Goal: Information Seeking & Learning: Learn about a topic

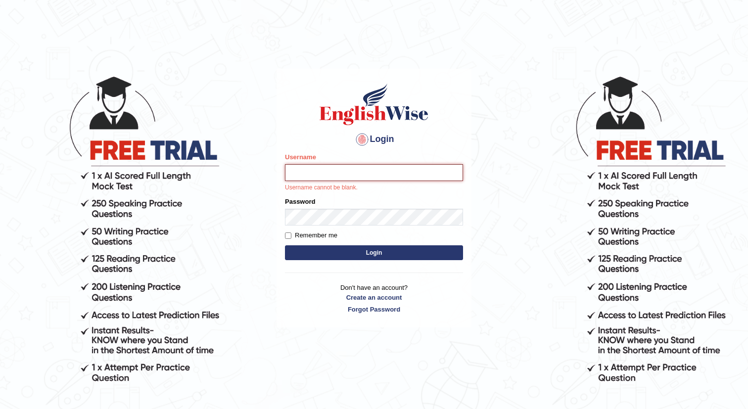
type input "chifum"
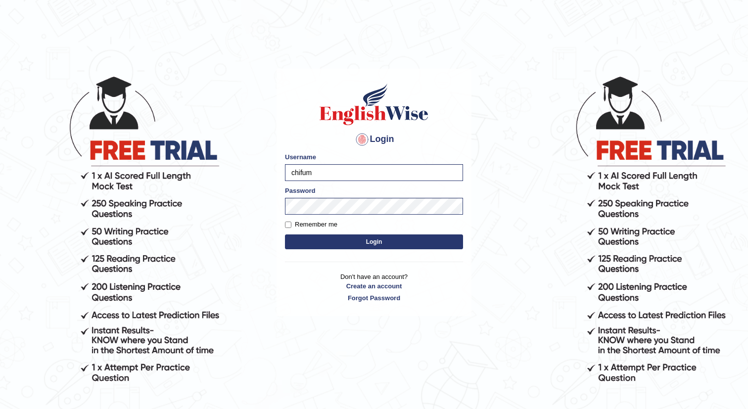
click at [379, 239] on button "Login" at bounding box center [374, 242] width 178 height 15
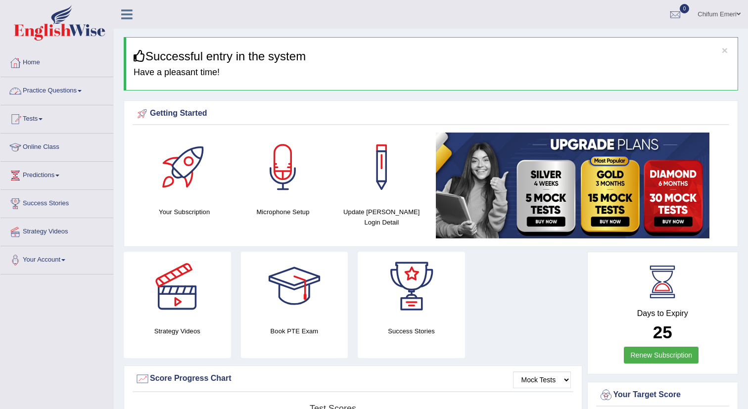
click at [74, 89] on link "Practice Questions" at bounding box center [56, 89] width 113 height 25
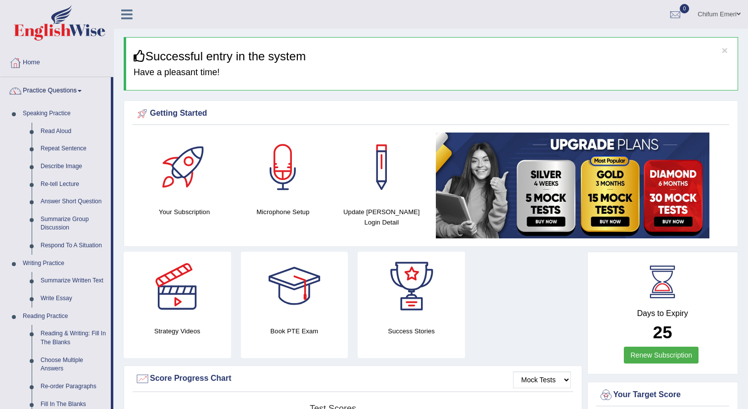
click at [74, 89] on link "Practice Questions" at bounding box center [55, 89] width 110 height 25
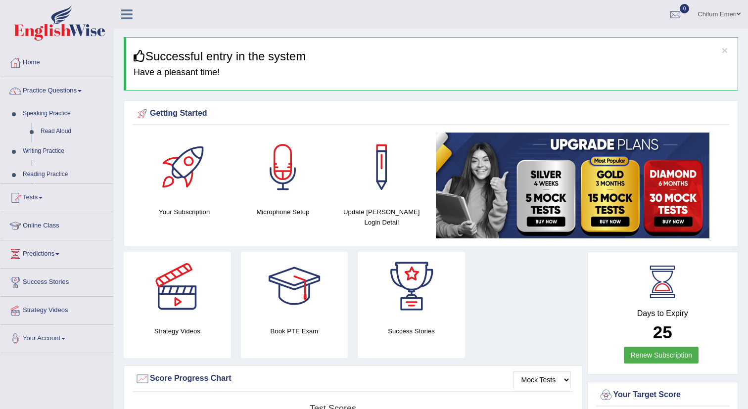
click at [74, 89] on link "Practice Questions" at bounding box center [56, 89] width 113 height 25
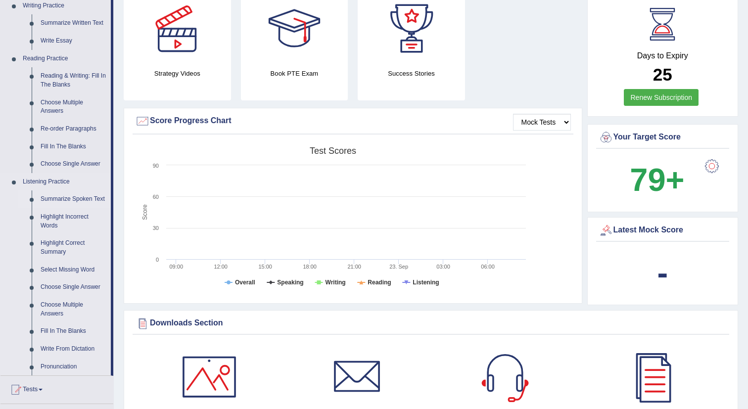
scroll to position [262, 0]
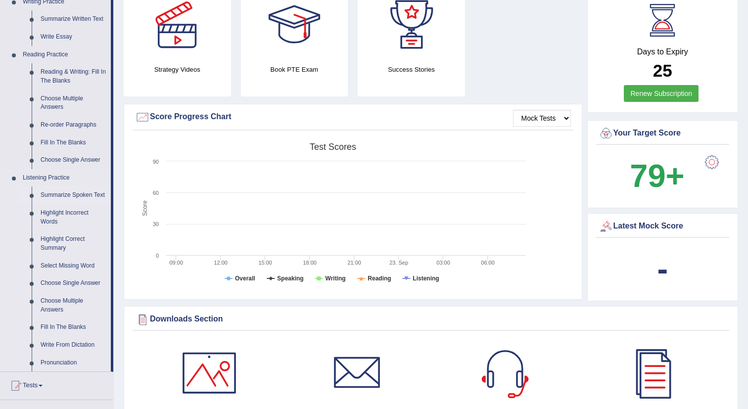
click at [63, 198] on link "Summarize Spoken Text" at bounding box center [73, 196] width 75 height 18
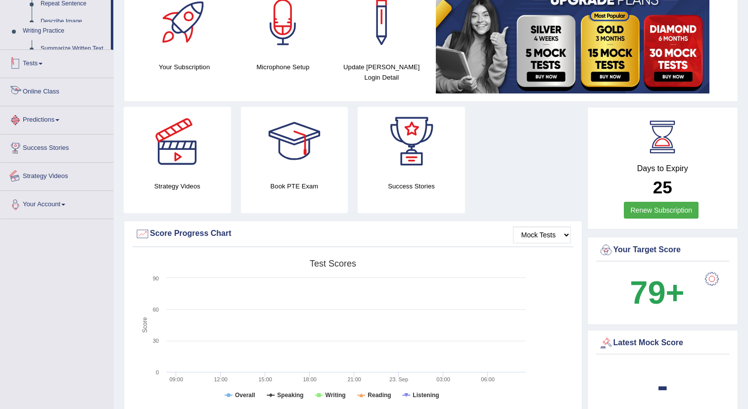
scroll to position [221, 0]
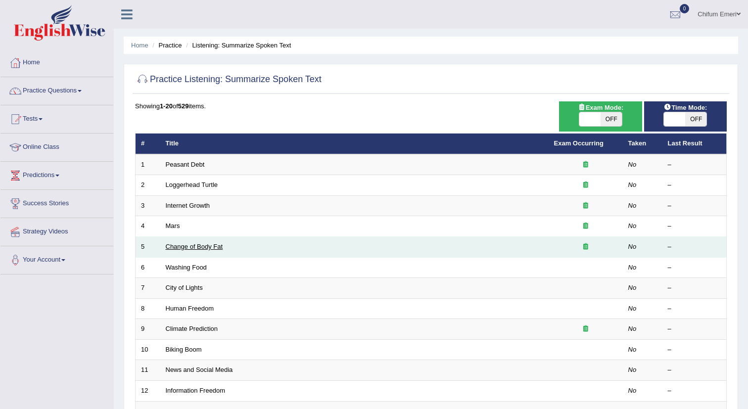
click at [202, 247] on link "Change of Body Fat" at bounding box center [194, 246] width 57 height 7
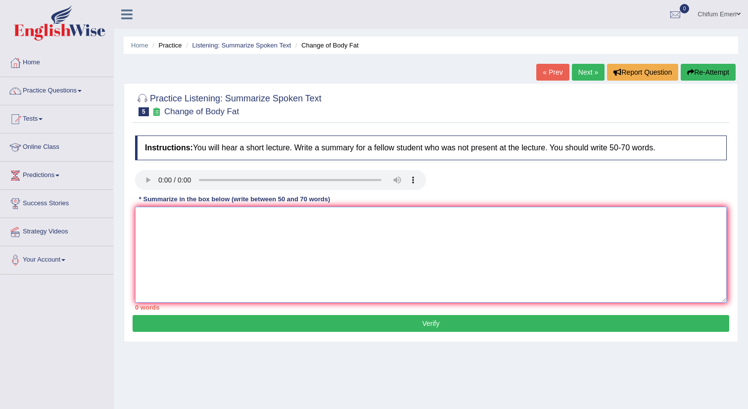
click at [167, 241] on textarea at bounding box center [431, 255] width 592 height 96
paste textarea "The speaker provided a comprehensive overview of [main topic], highlighting sev…"
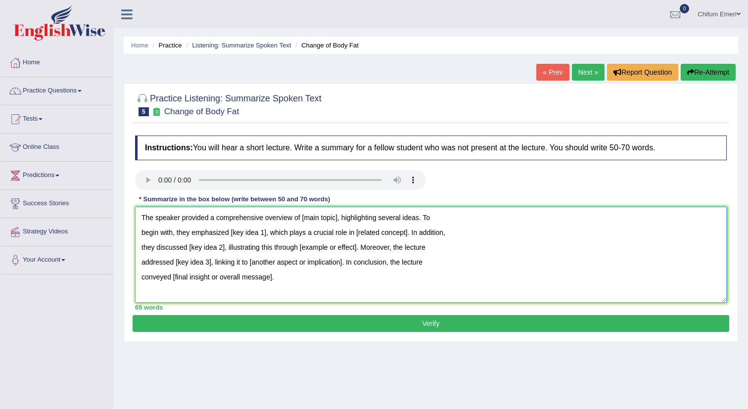
click at [334, 218] on textarea "The speaker provided a comprehensive overview of [main topic], highlighting sev…" at bounding box center [431, 255] width 592 height 96
click at [265, 232] on textarea "The speaker provided a comprehensive overview of the survey about diet, highlig…" at bounding box center [431, 255] width 592 height 96
click at [236, 234] on textarea "The speaker provided a comprehensive overview of the survey about diet, highlig…" at bounding box center [431, 255] width 592 height 96
click at [424, 233] on textarea "The speaker provided a comprehensive overview of the survey about diet, highlig…" at bounding box center [431, 255] width 592 height 96
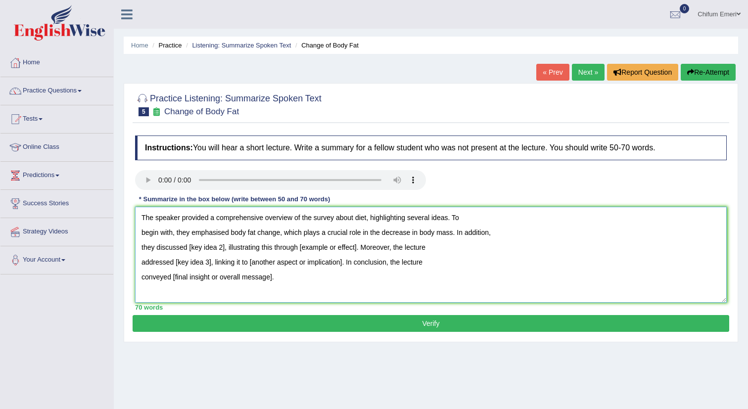
click at [223, 247] on textarea "The speaker provided a comprehensive overview of the survey about diet, highlig…" at bounding box center [431, 255] width 592 height 96
click at [365, 248] on textarea "The speaker provided a comprehensive overview of the survey about diet, highlig…" at bounding box center [431, 255] width 592 height 96
click at [210, 262] on textarea "The speaker provided a comprehensive overview of the survey about diet, highlig…" at bounding box center [431, 255] width 592 height 96
click at [267, 278] on textarea "The speaker provided a comprehensive overview of the survey about diet, highlig…" at bounding box center [431, 255] width 592 height 96
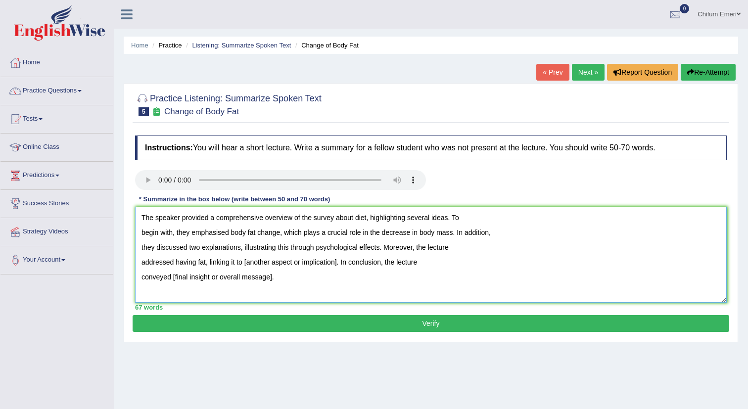
click at [267, 278] on textarea "The speaker provided a comprehensive overview of the survey about diet, highlig…" at bounding box center [431, 255] width 592 height 96
click at [197, 277] on textarea "The speaker provided a comprehensive overview of the survey about diet, highlig…" at bounding box center [431, 255] width 592 height 96
click at [332, 262] on textarea "The speaker provided a comprehensive overview of the survey about diet, highlig…" at bounding box center [431, 255] width 592 height 96
click at [249, 276] on textarea "The speaker provided a comprehensive overview of the survey about diet, highlig…" at bounding box center [431, 255] width 592 height 96
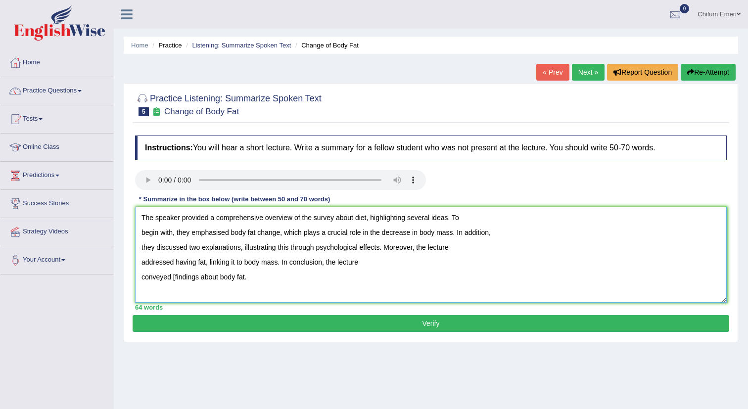
click at [177, 274] on textarea "The speaker provided a comprehensive overview of the survey about diet, highlig…" at bounding box center [431, 255] width 592 height 96
click at [142, 236] on textarea "The speaker provided a comprehensive overview of the survey about diet, highlig…" at bounding box center [431, 255] width 592 height 96
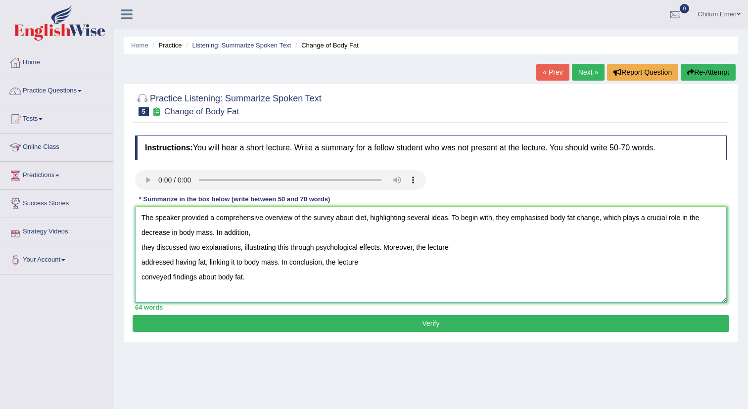
click at [141, 249] on textarea "The speaker provided a comprehensive overview of the survey about diet, highlig…" at bounding box center [431, 255] width 592 height 96
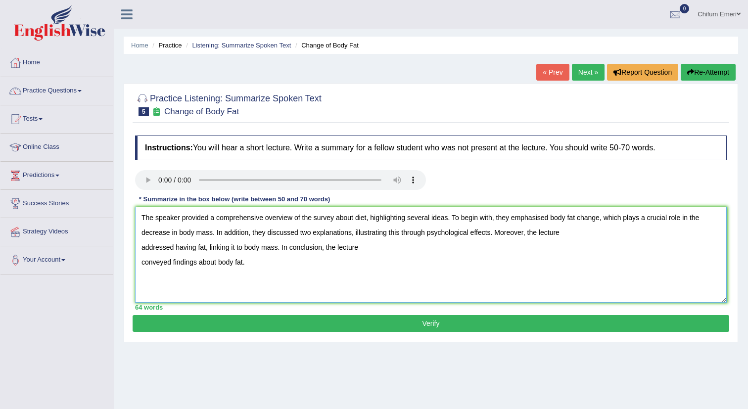
click at [143, 249] on textarea "The speaker provided a comprehensive overview of the survey about diet, highlig…" at bounding box center [431, 255] width 592 height 96
click at [141, 260] on textarea "The speaker provided a comprehensive overview of the survey about diet, highlig…" at bounding box center [431, 255] width 592 height 96
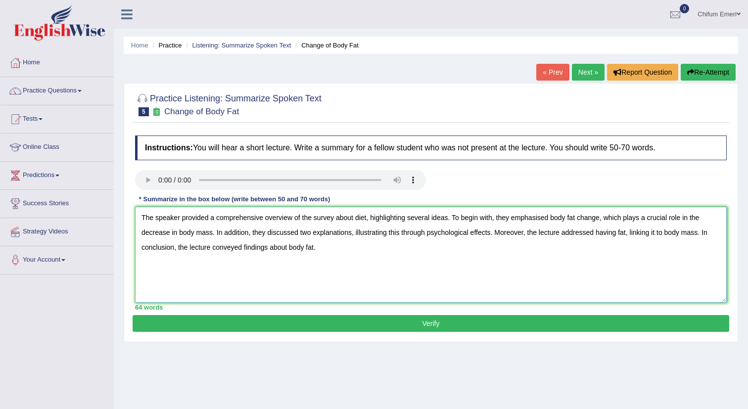
type textarea "The speaker provided a comprehensive overview of the survey about diet, highlig…"
click at [432, 325] on button "Verify" at bounding box center [431, 323] width 597 height 17
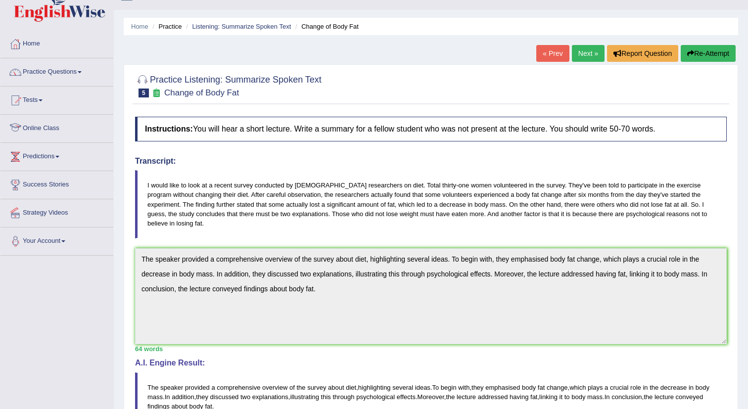
scroll to position [16, 0]
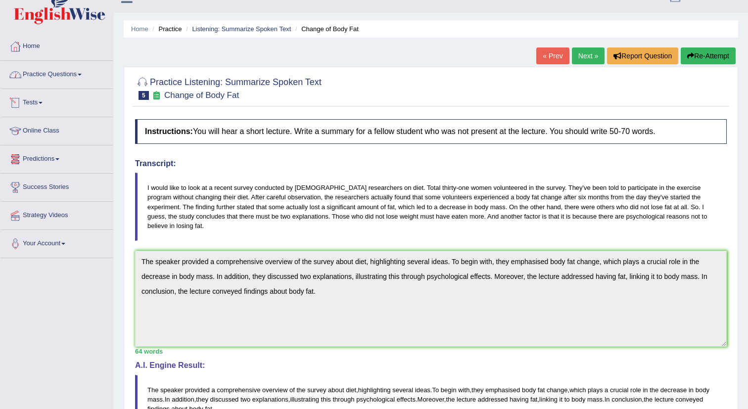
click at [84, 79] on link "Practice Questions" at bounding box center [56, 73] width 113 height 25
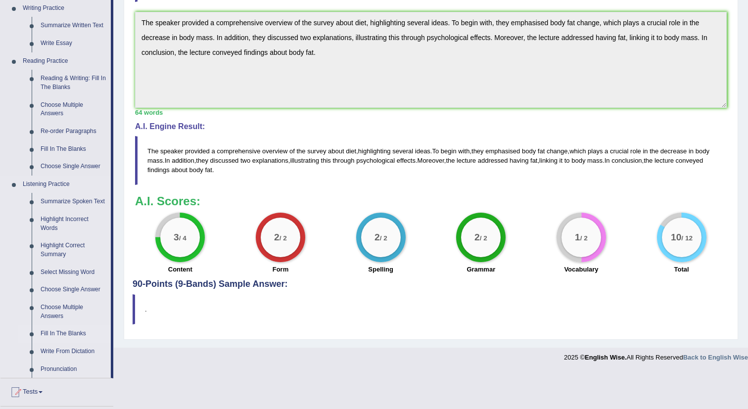
scroll to position [253, 0]
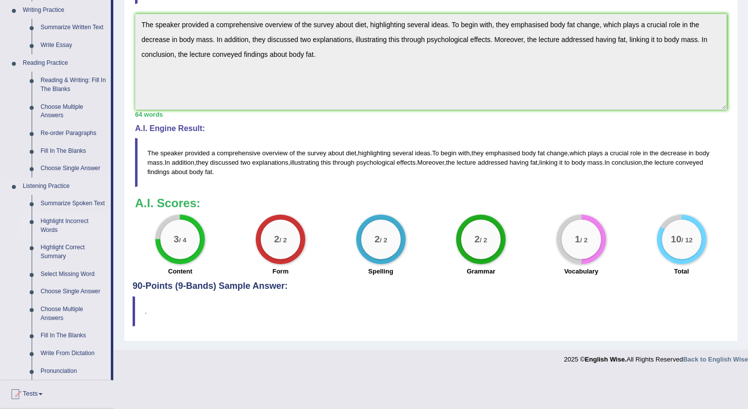
click at [61, 233] on link "Highlight Incorrect Words" at bounding box center [73, 226] width 75 height 26
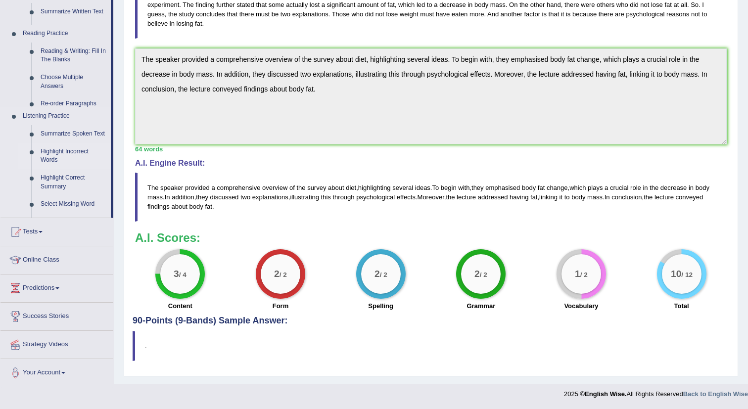
scroll to position [219, 0]
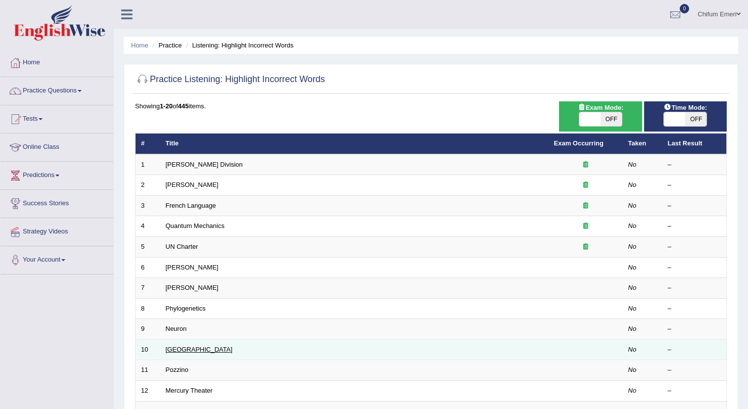
click at [183, 352] on link "[GEOGRAPHIC_DATA]" at bounding box center [199, 349] width 67 height 7
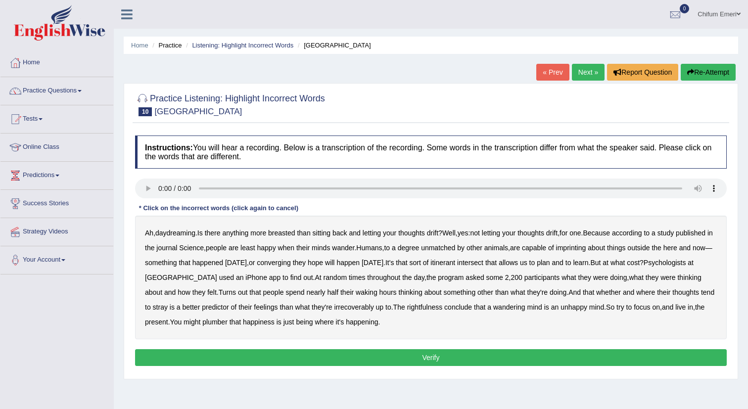
click at [285, 232] on b "breasted" at bounding box center [281, 233] width 27 height 8
click at [587, 248] on b "imprinting" at bounding box center [571, 248] width 30 height 8
click at [291, 263] on b "converging" at bounding box center [274, 263] width 34 height 8
click at [374, 305] on b "irrecoverably" at bounding box center [355, 307] width 40 height 8
click at [438, 355] on button "Verify" at bounding box center [431, 357] width 592 height 17
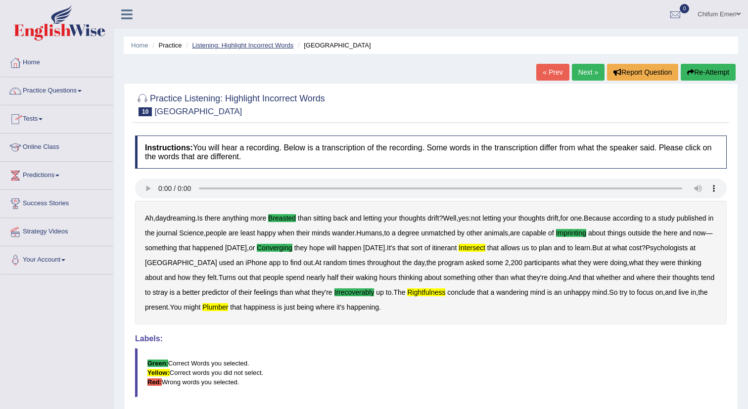
click at [272, 46] on link "Listening: Highlight Incorrect Words" at bounding box center [242, 45] width 101 height 7
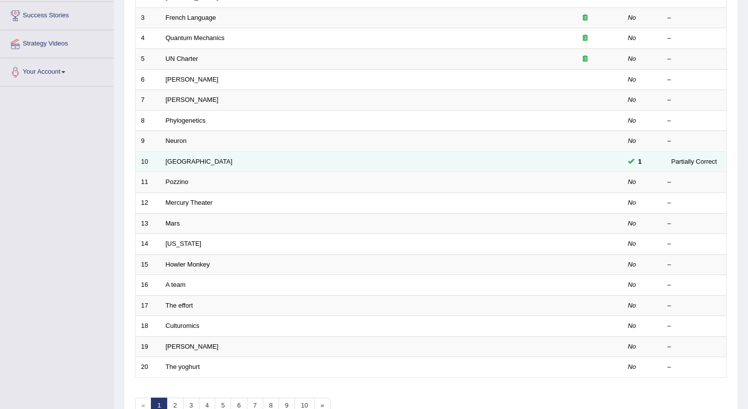
scroll to position [229, 0]
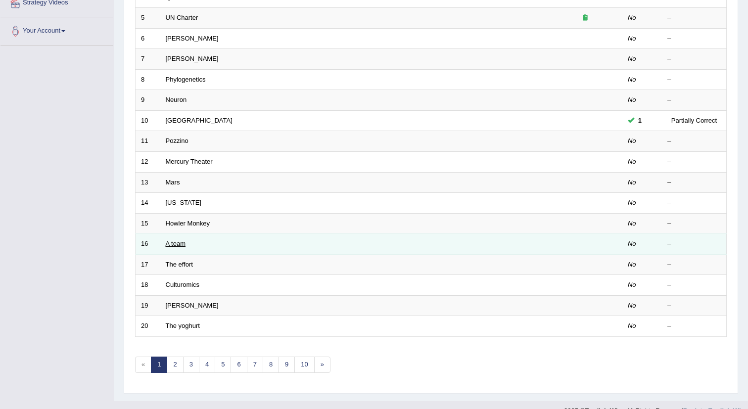
click at [180, 244] on link "A team" at bounding box center [176, 243] width 20 height 7
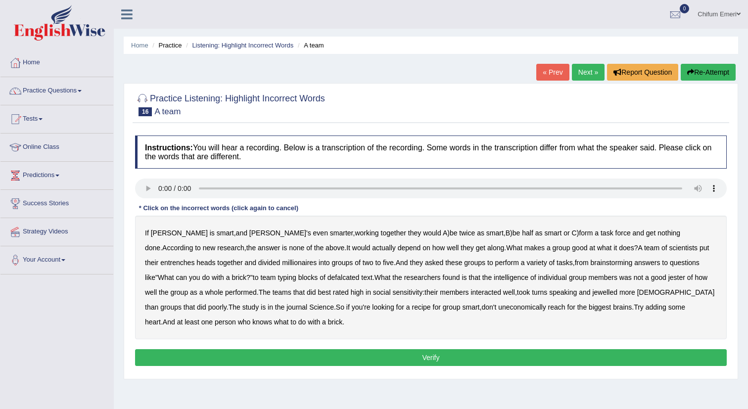
click at [195, 259] on b "entrenches" at bounding box center [177, 263] width 34 height 8
click at [282, 265] on b "millionaires" at bounding box center [299, 263] width 35 height 8
click at [328, 276] on b "defalcated" at bounding box center [344, 278] width 32 height 8
click at [593, 292] on b "jewelled" at bounding box center [605, 293] width 25 height 8
click at [498, 307] on b "uneconomically" at bounding box center [522, 307] width 48 height 8
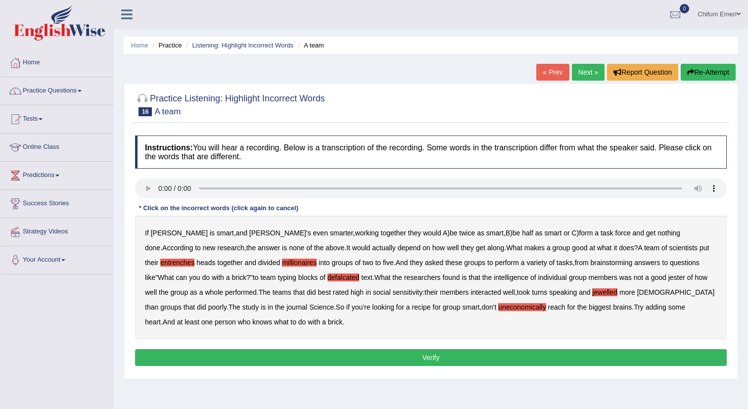
click at [384, 358] on button "Verify" at bounding box center [431, 357] width 592 height 17
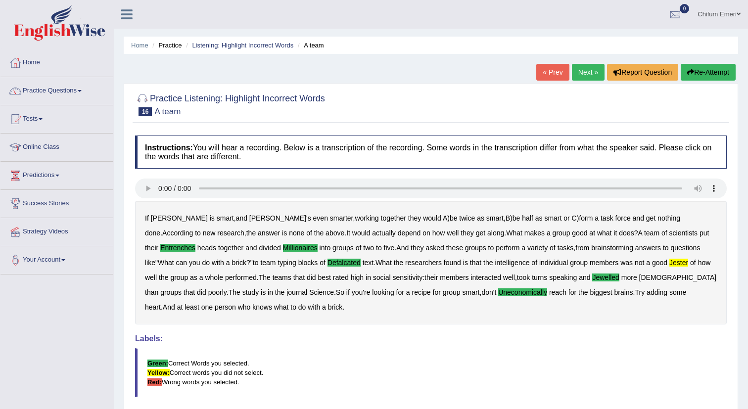
click at [170, 43] on li "Practice" at bounding box center [166, 45] width 32 height 9
click at [60, 86] on link "Practice Questions" at bounding box center [56, 89] width 113 height 25
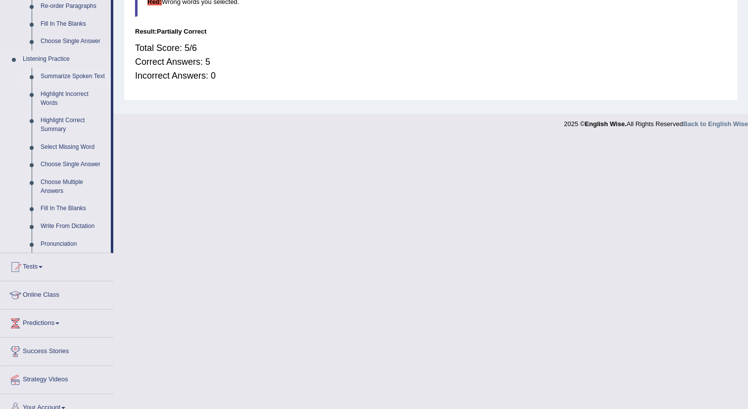
scroll to position [393, 0]
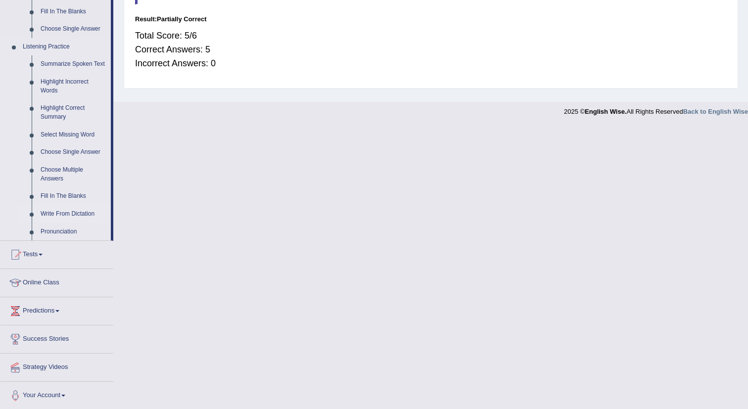
click at [65, 222] on link "Write From Dictation" at bounding box center [73, 214] width 75 height 18
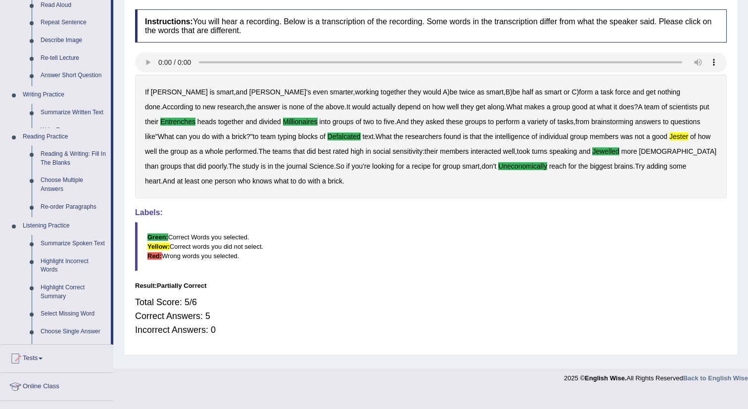
scroll to position [110, 0]
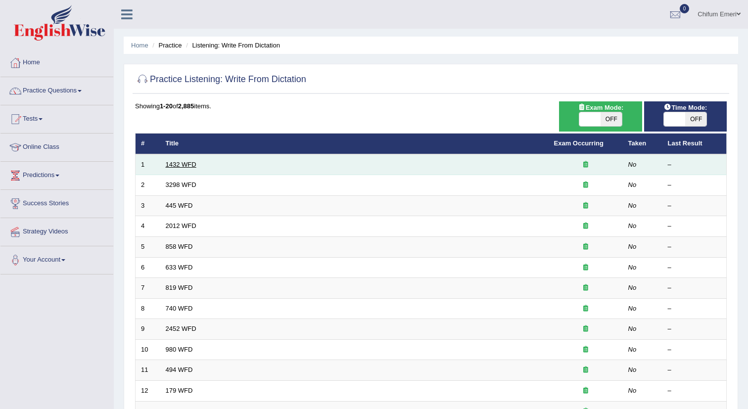
click at [182, 164] on link "1432 WFD" at bounding box center [181, 164] width 31 height 7
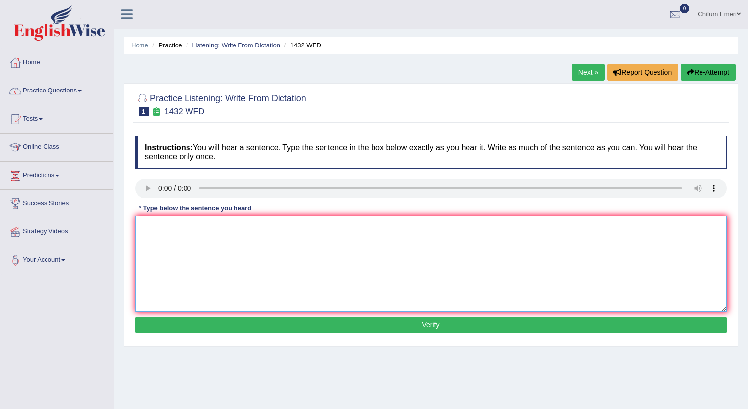
click at [241, 271] on textarea at bounding box center [431, 264] width 592 height 96
click at [208, 227] on textarea "More physical activity is beneficial to your health" at bounding box center [431, 264] width 592 height 96
click at [208, 228] on textarea "More physical activity is beneficial to your health" at bounding box center [431, 264] width 592 height 96
click at [325, 226] on textarea "More physical activity, activities is beneficial to your health" at bounding box center [431, 264] width 592 height 96
type textarea "More physical activity, activities is beneficial to your health."
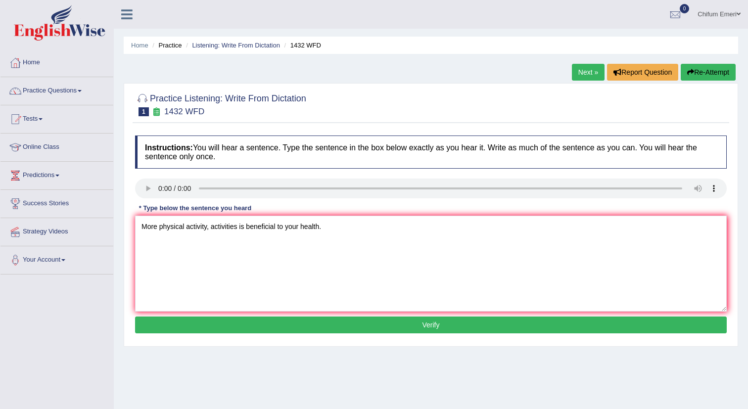
click at [315, 325] on button "Verify" at bounding box center [431, 325] width 592 height 17
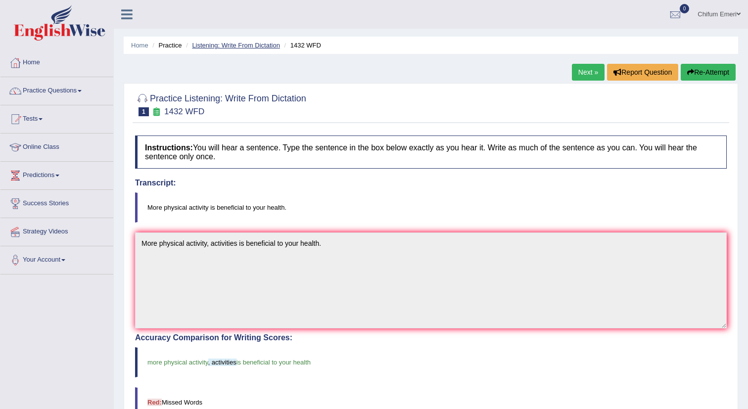
click at [266, 46] on link "Listening: Write From Dictation" at bounding box center [236, 45] width 88 height 7
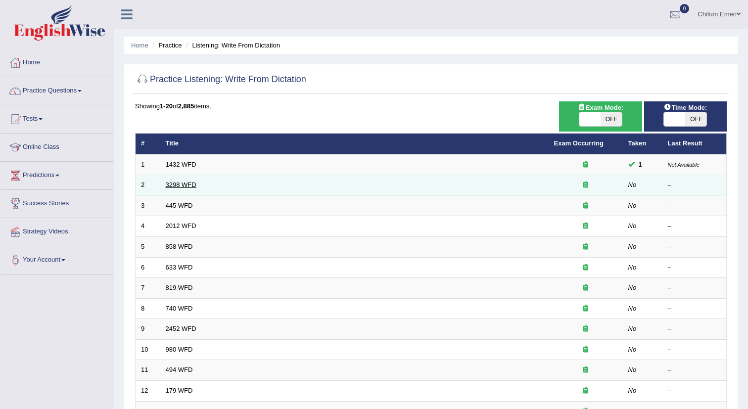
click at [185, 185] on link "3298 WFD" at bounding box center [181, 184] width 31 height 7
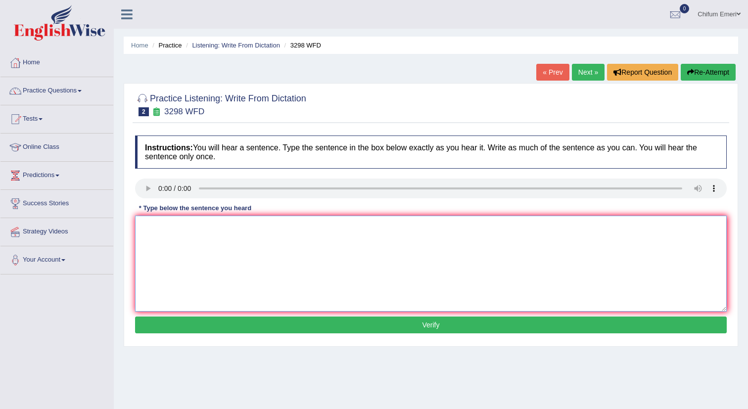
click at [189, 239] on textarea at bounding box center [431, 264] width 592 height 96
click at [223, 227] on textarea "Animal behaviour appears to be than that of humans" at bounding box center [431, 264] width 592 height 96
click at [364, 224] on textarea "Animal behaviour appears to be more important than that of humans" at bounding box center [431, 264] width 592 height 96
type textarea "Animal behaviour appears to be more important than that of humans."
click at [403, 320] on button "Verify" at bounding box center [431, 325] width 592 height 17
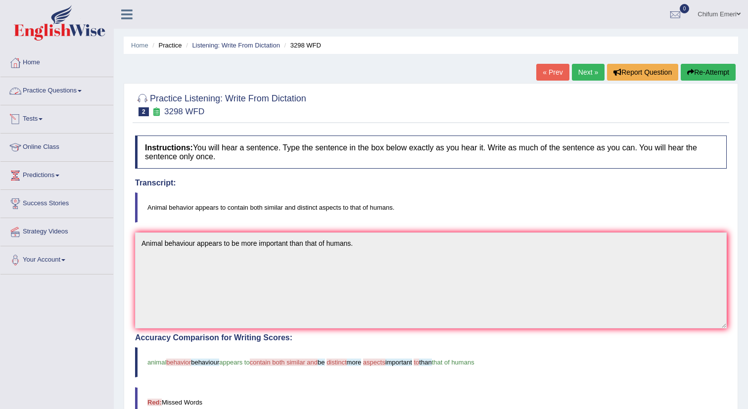
click at [82, 93] on link "Practice Questions" at bounding box center [56, 89] width 113 height 25
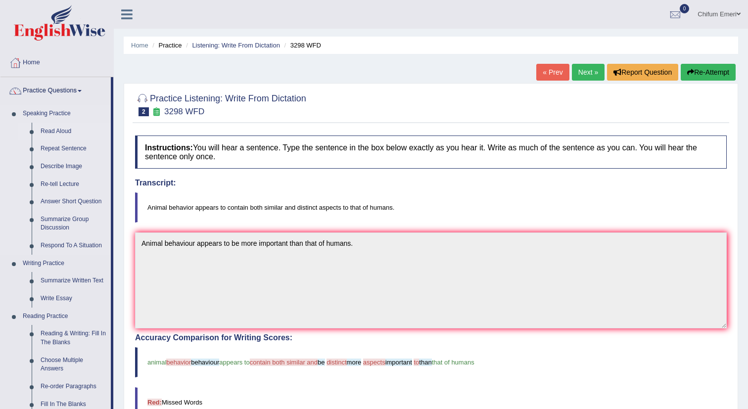
click at [61, 131] on link "Read Aloud" at bounding box center [73, 132] width 75 height 18
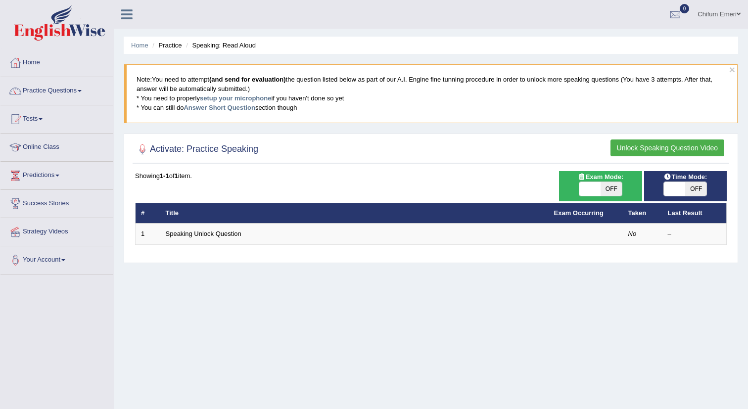
click at [611, 188] on span "OFF" at bounding box center [611, 189] width 21 height 14
checkbox input "true"
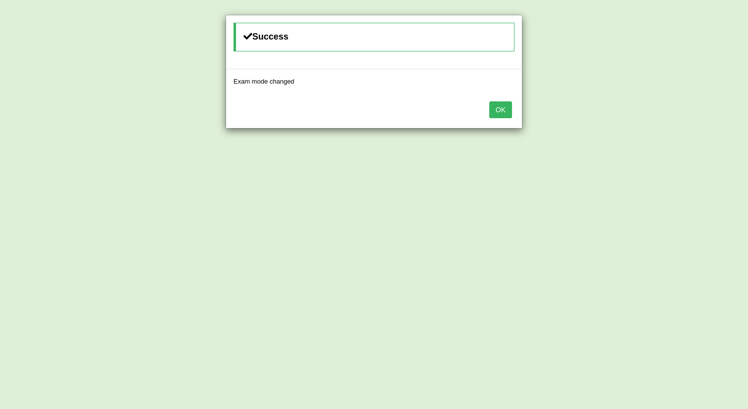
click at [498, 113] on button "OK" at bounding box center [501, 109] width 23 height 17
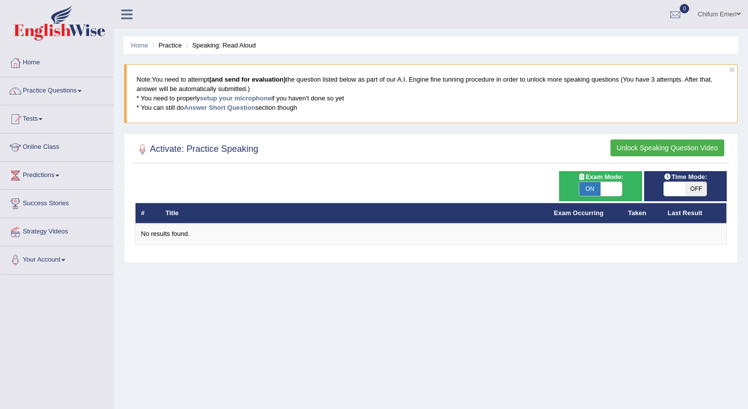
click at [660, 150] on button "Unlock Speaking Question Video" at bounding box center [668, 148] width 114 height 17
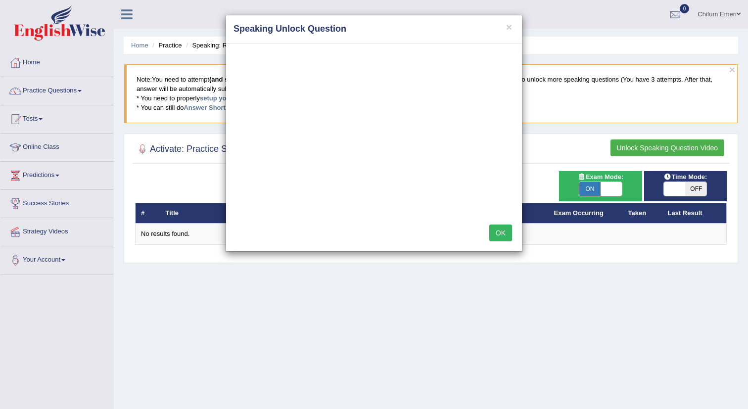
click at [502, 230] on button "OK" at bounding box center [501, 233] width 23 height 17
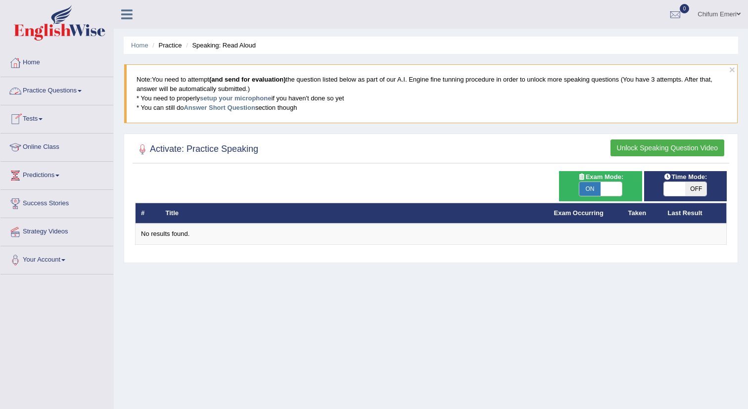
click at [78, 93] on link "Practice Questions" at bounding box center [56, 89] width 113 height 25
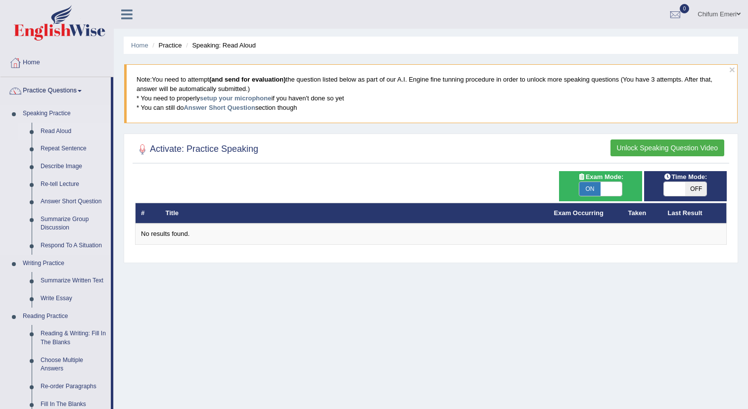
click at [63, 131] on link "Read Aloud" at bounding box center [73, 132] width 75 height 18
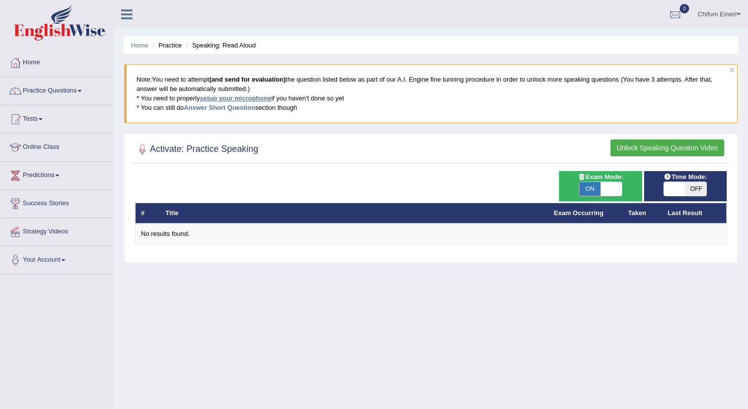
click at [221, 97] on link "setup your microphone" at bounding box center [235, 98] width 71 height 7
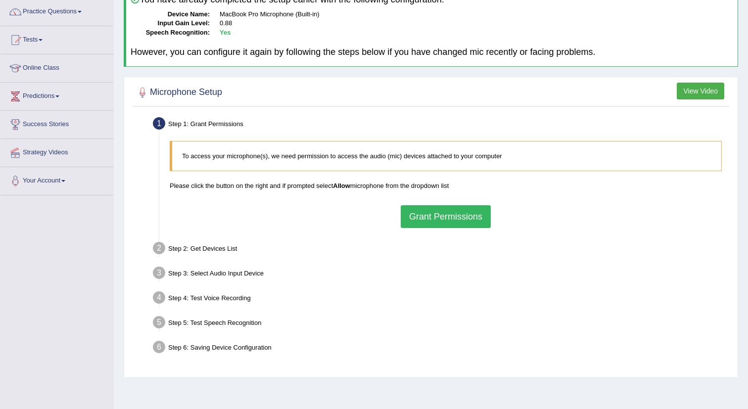
scroll to position [110, 0]
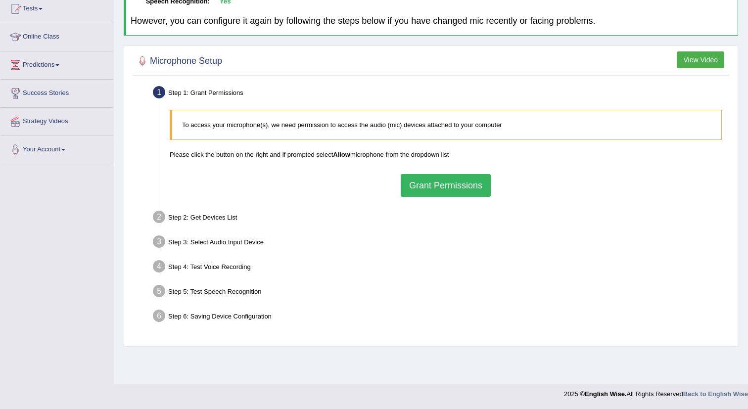
click at [449, 183] on button "Grant Permissions" at bounding box center [446, 185] width 90 height 23
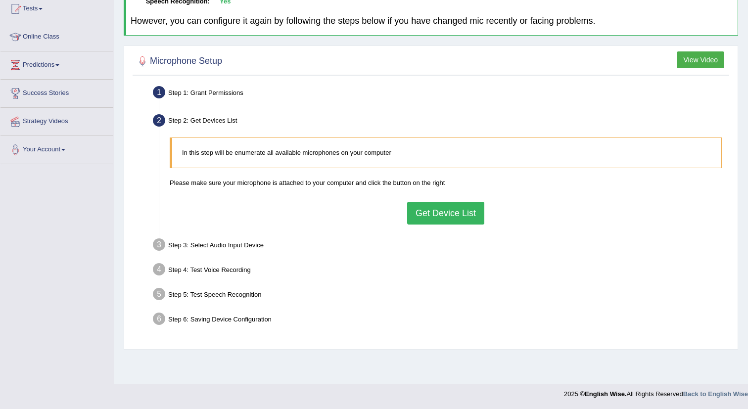
click at [450, 214] on button "Get Device List" at bounding box center [445, 213] width 77 height 23
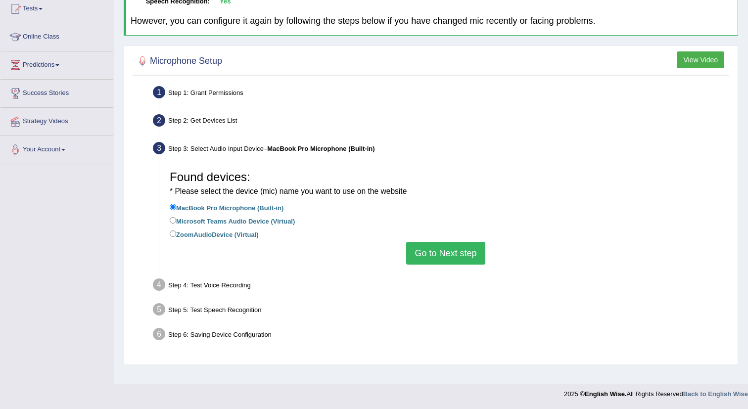
click at [460, 256] on button "Go to Next step" at bounding box center [445, 253] width 79 height 23
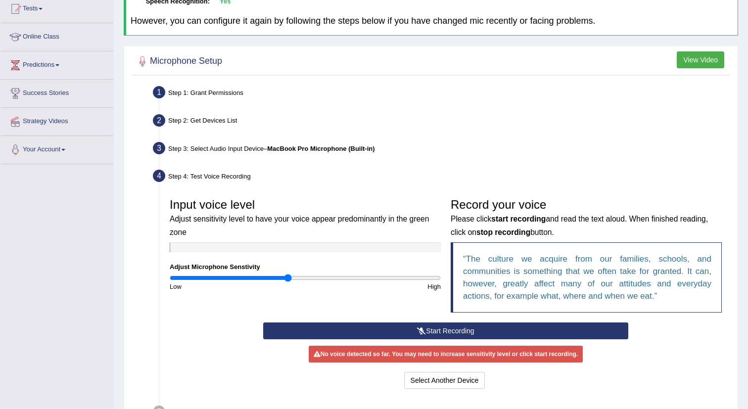
click at [449, 331] on button "Start Recording" at bounding box center [445, 331] width 365 height 17
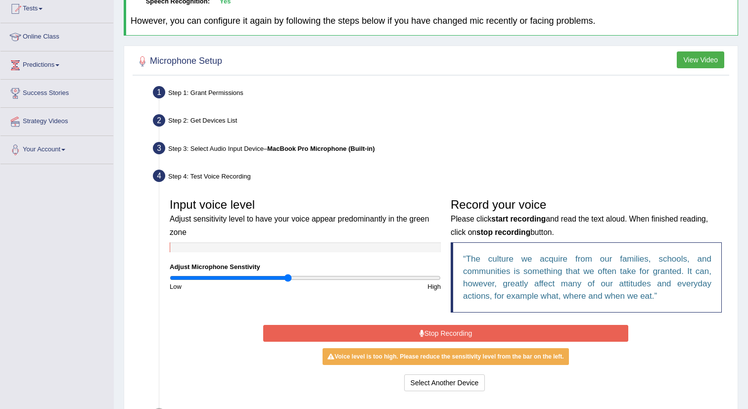
click at [449, 331] on button "Stop Recording" at bounding box center [445, 333] width 365 height 17
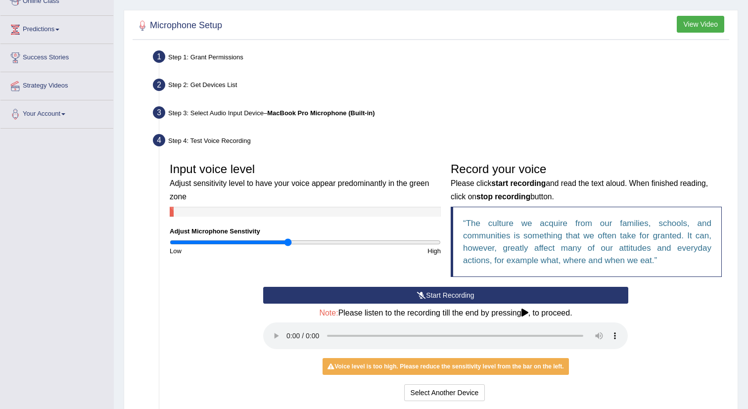
scroll to position [185, 0]
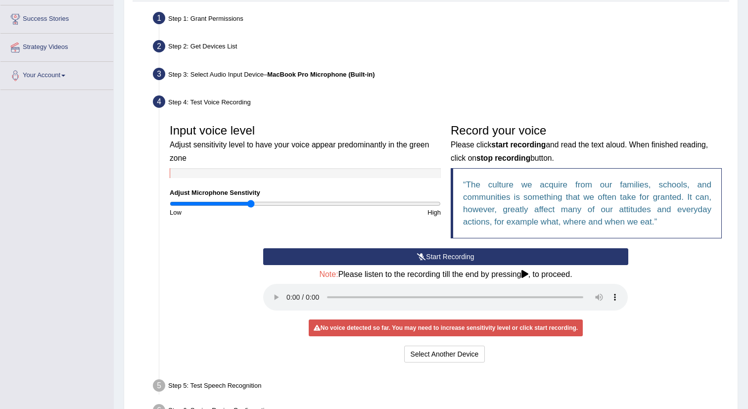
drag, startPoint x: 288, startPoint y: 204, endPoint x: 250, endPoint y: 206, distance: 38.2
type input "0.6"
click at [250, 206] on input "range" at bounding box center [305, 204] width 271 height 8
click at [460, 256] on button "Start Recording" at bounding box center [445, 257] width 365 height 17
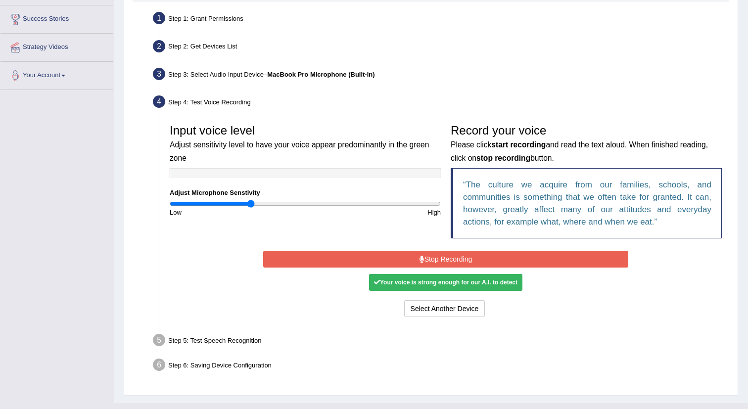
click at [460, 258] on button "Stop Recording" at bounding box center [445, 259] width 365 height 17
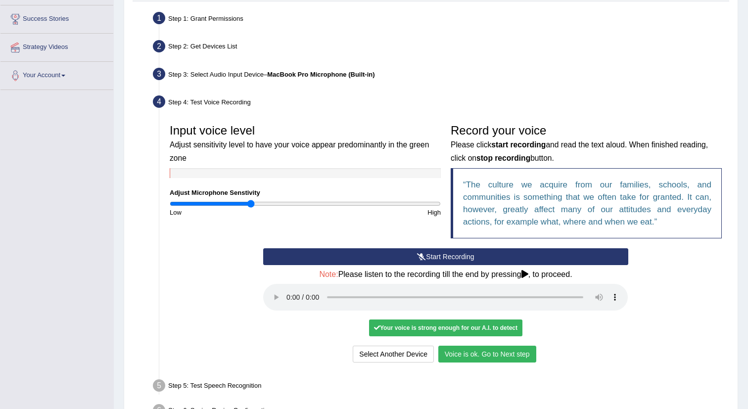
click at [494, 354] on button "Voice is ok. Go to Next step" at bounding box center [488, 354] width 98 height 17
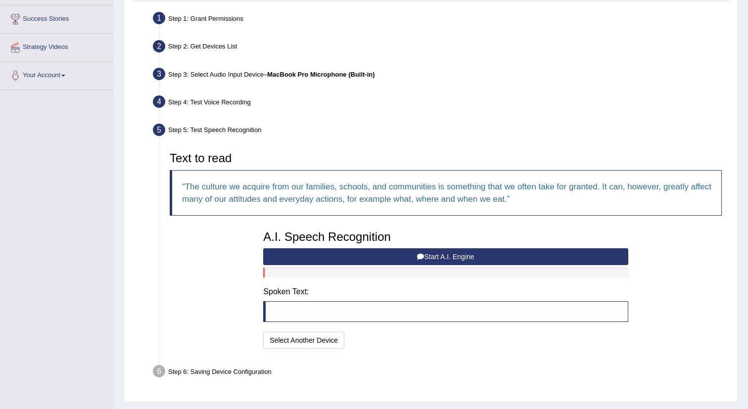
click at [472, 256] on button "Start A.I. Engine" at bounding box center [445, 257] width 365 height 17
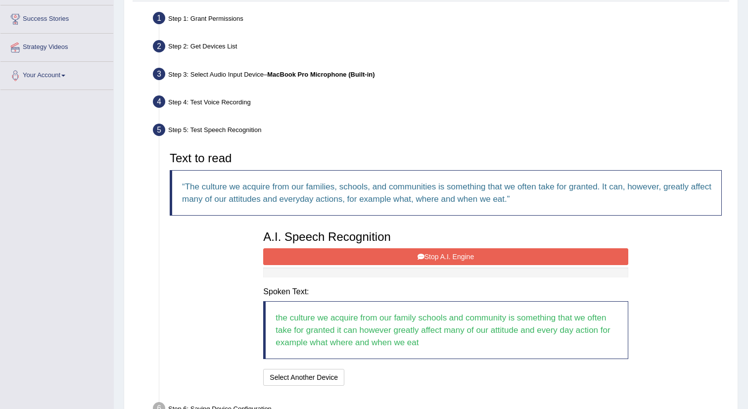
click at [472, 256] on button "Stop A.I. Engine" at bounding box center [445, 257] width 365 height 17
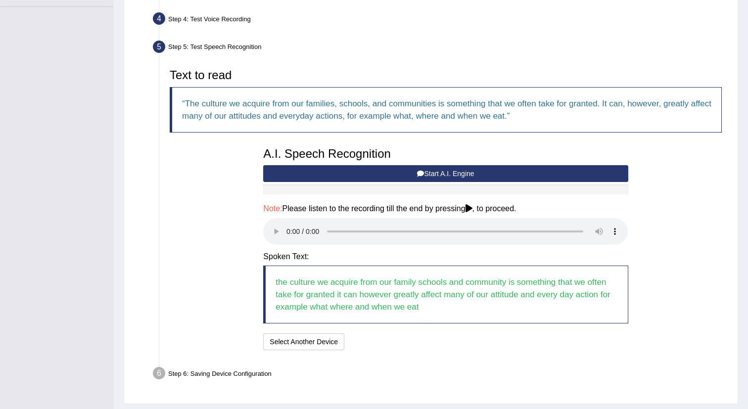
scroll to position [295, 0]
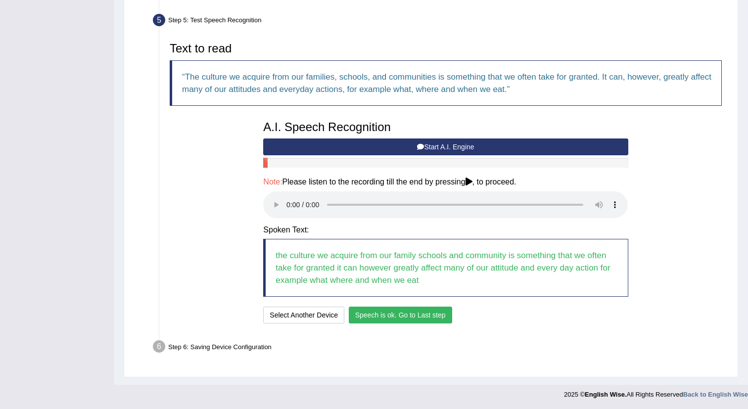
click at [379, 314] on button "Speech is ok. Go to Last step" at bounding box center [400, 315] width 103 height 17
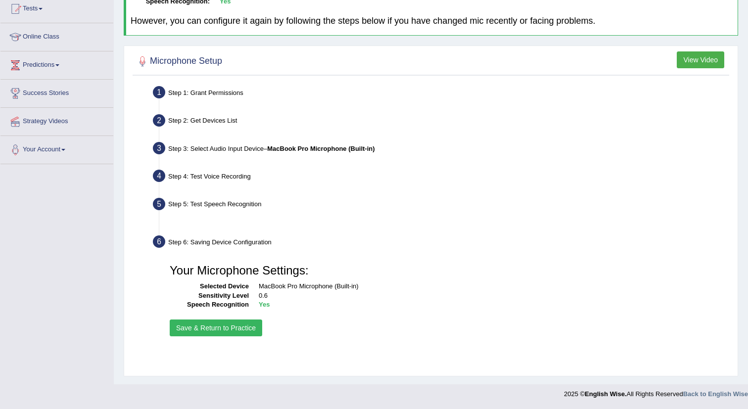
scroll to position [110, 0]
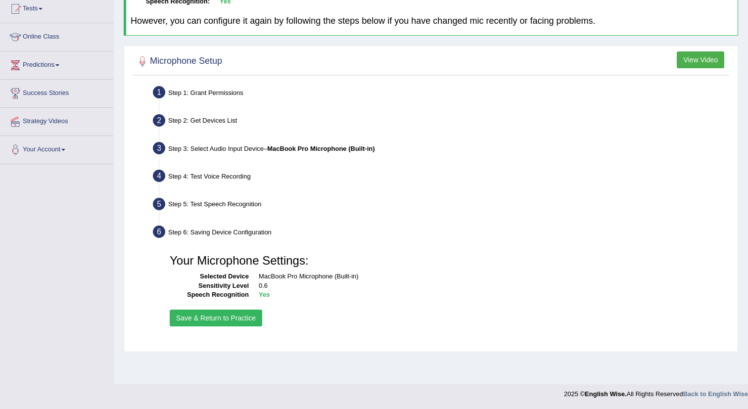
click at [248, 314] on button "Save & Return to Practice" at bounding box center [216, 318] width 93 height 17
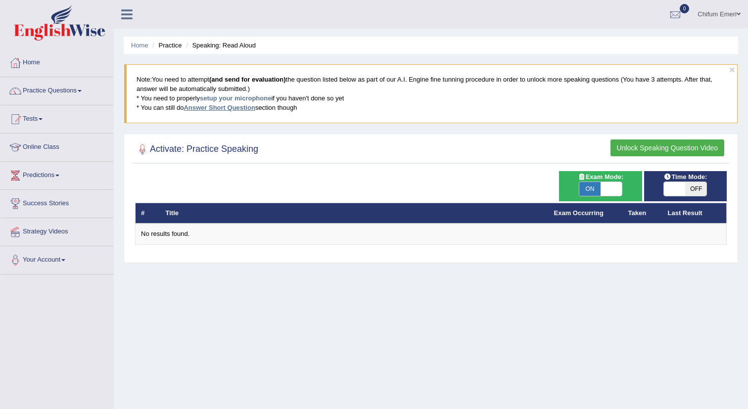
click at [215, 108] on link "Answer Short Question" at bounding box center [219, 107] width 71 height 7
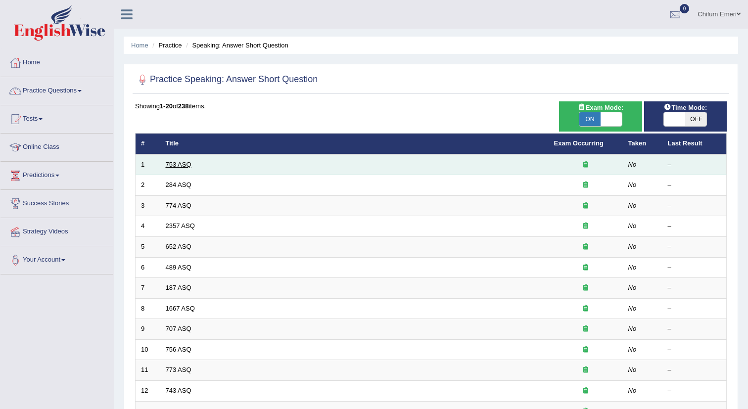
click at [185, 164] on link "753 ASQ" at bounding box center [179, 164] width 26 height 7
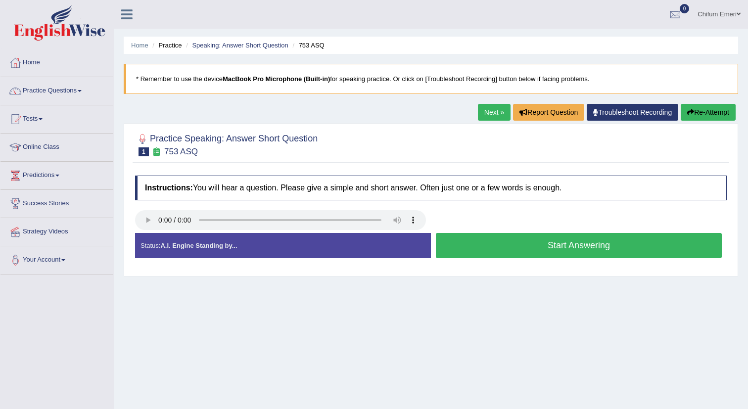
click at [497, 243] on button "Start Answering" at bounding box center [579, 245] width 286 height 25
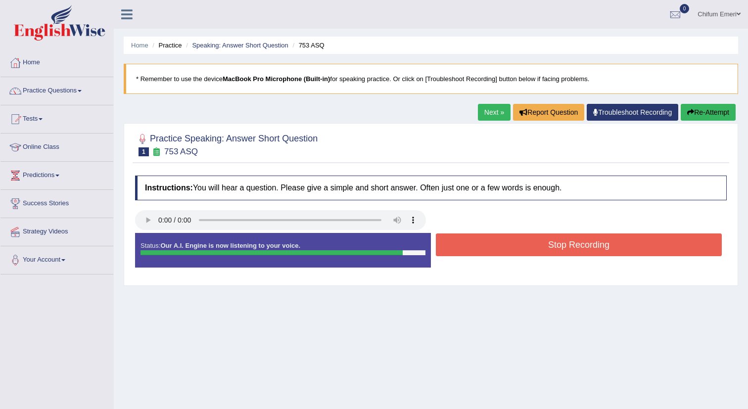
click at [497, 243] on button "Stop Recording" at bounding box center [579, 245] width 286 height 23
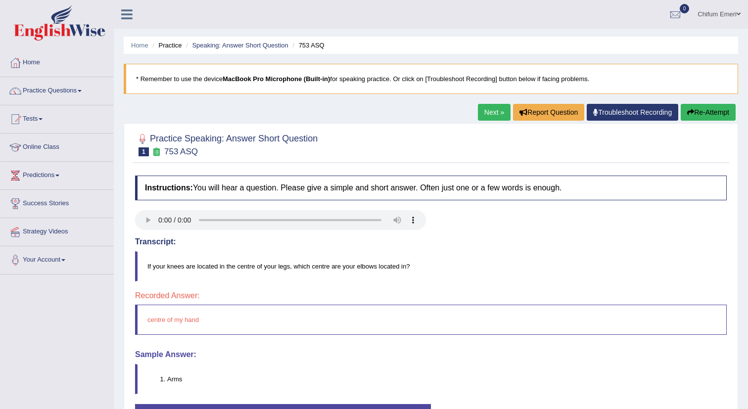
click at [697, 107] on button "Re-Attempt" at bounding box center [708, 112] width 55 height 17
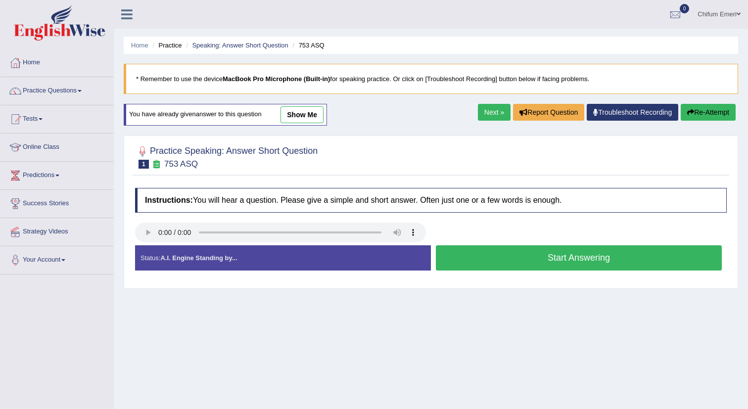
click at [583, 257] on button "Start Answering" at bounding box center [579, 258] width 286 height 25
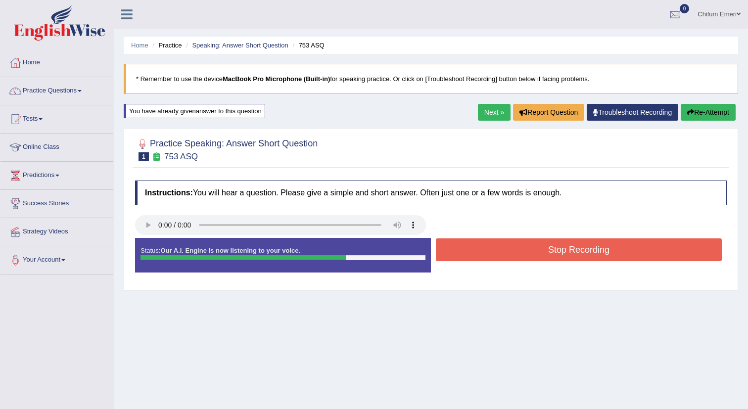
click at [583, 257] on button "Stop Recording" at bounding box center [579, 250] width 286 height 23
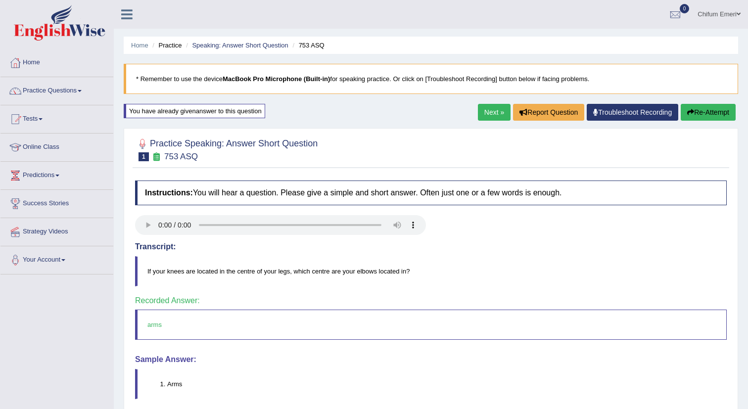
click at [479, 111] on link "Next »" at bounding box center [494, 112] width 33 height 17
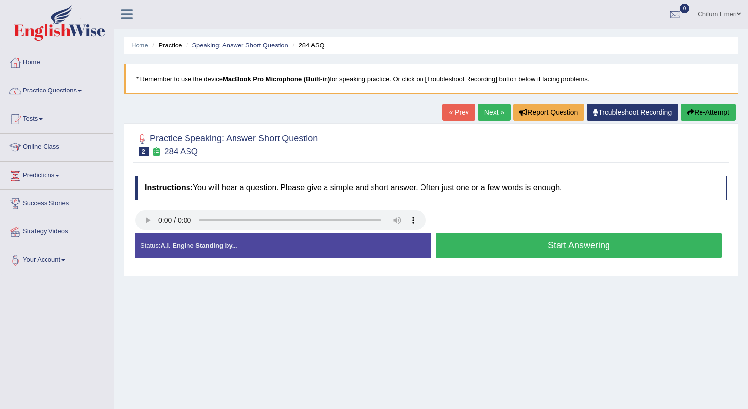
click at [553, 250] on button "Start Answering" at bounding box center [579, 245] width 286 height 25
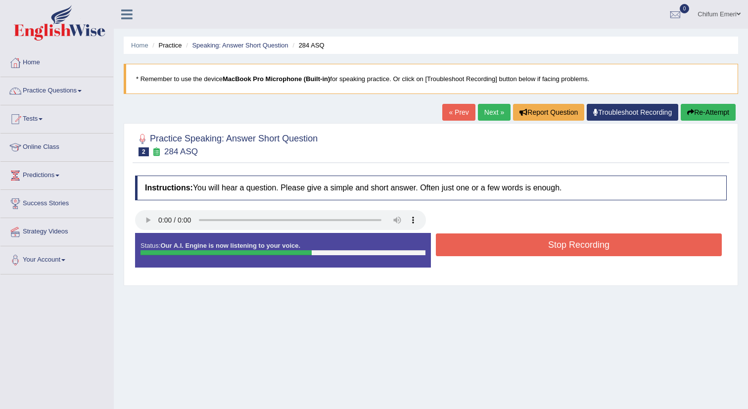
click at [553, 250] on button "Stop Recording" at bounding box center [579, 245] width 286 height 23
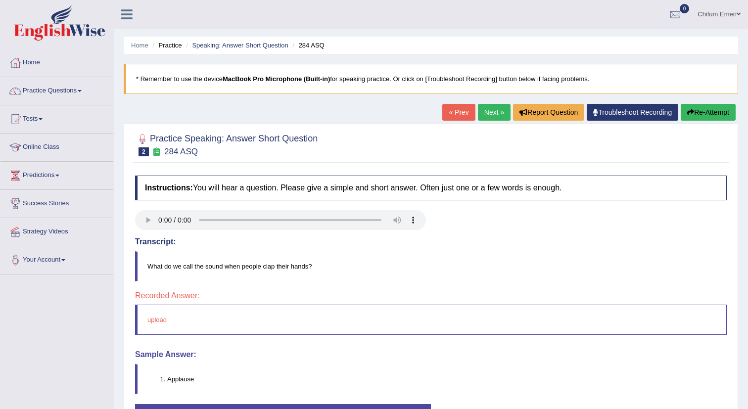
click at [699, 114] on button "Re-Attempt" at bounding box center [708, 112] width 55 height 17
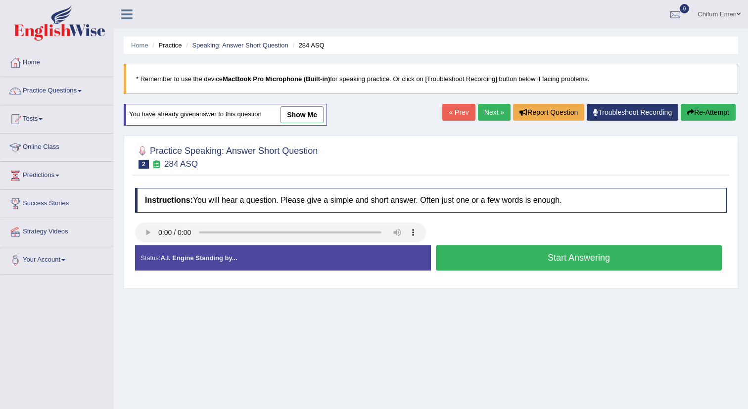
click at [549, 261] on button "Start Answering" at bounding box center [579, 258] width 286 height 25
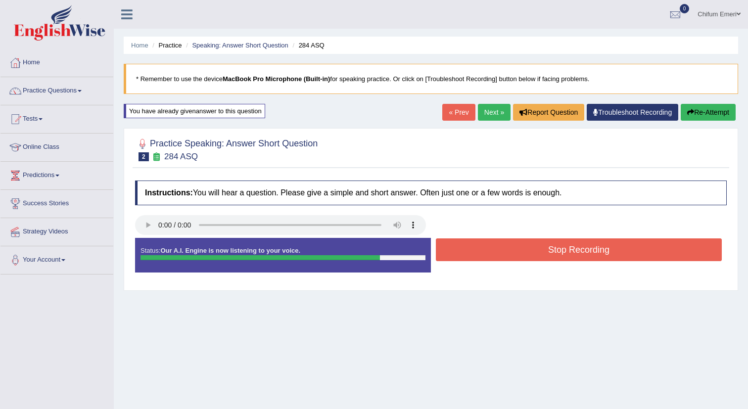
click at [554, 254] on button "Stop Recording" at bounding box center [579, 250] width 286 height 23
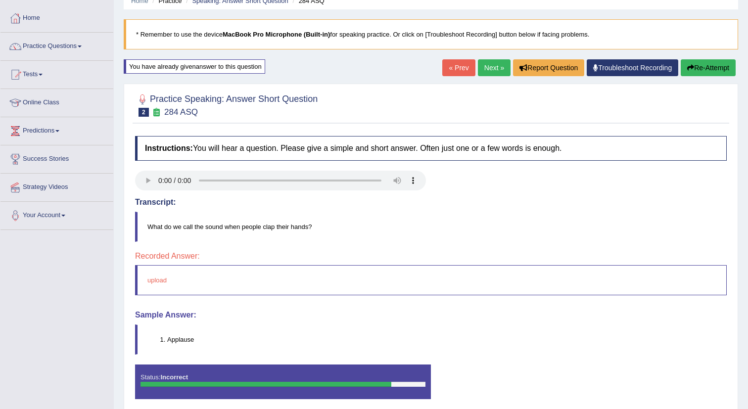
scroll to position [59, 0]
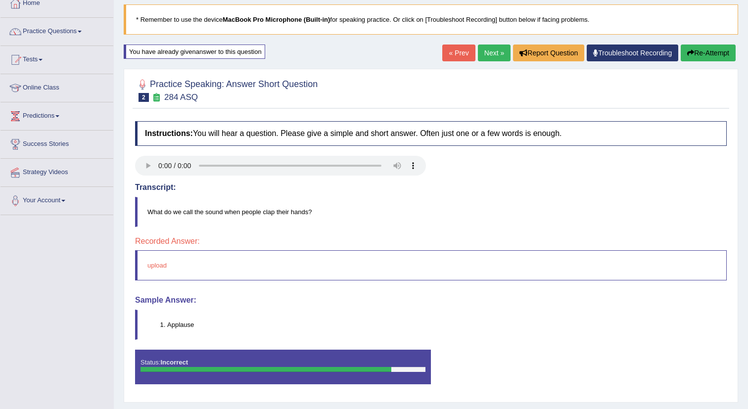
click at [183, 325] on li "Applause" at bounding box center [446, 324] width 559 height 9
click at [170, 324] on li "Applause" at bounding box center [446, 324] width 559 height 9
click at [699, 49] on button "Re-Attempt" at bounding box center [708, 53] width 55 height 17
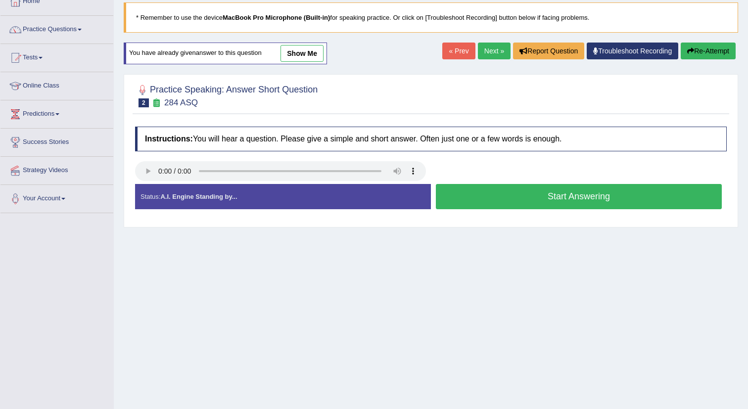
scroll to position [59, 0]
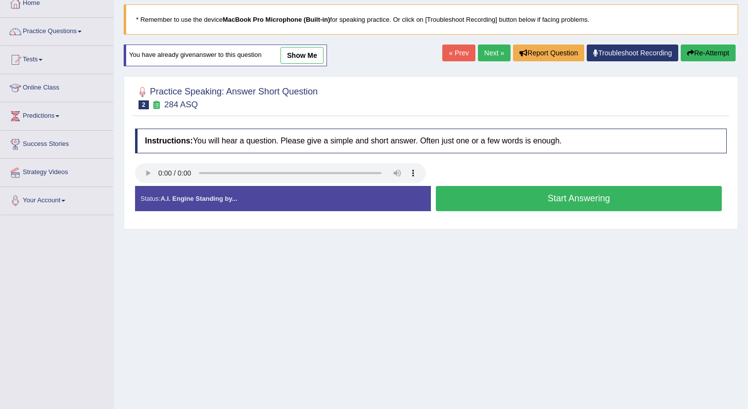
click at [511, 199] on button "Start Answering" at bounding box center [579, 198] width 286 height 25
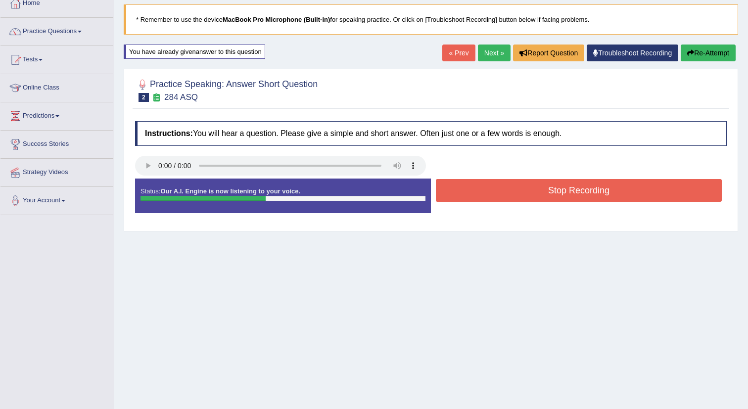
click at [511, 195] on button "Stop Recording" at bounding box center [579, 190] width 286 height 23
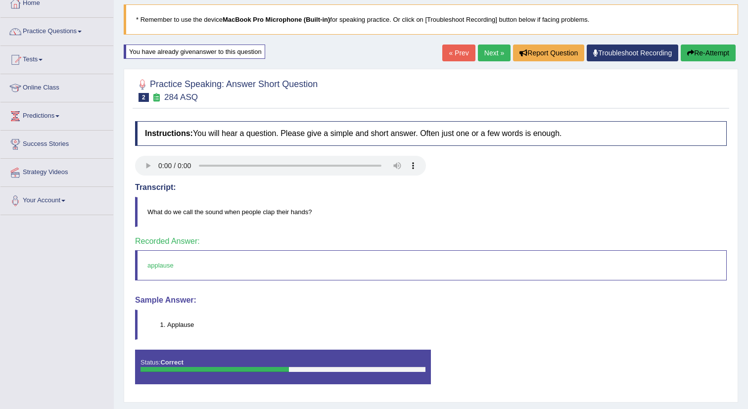
click at [482, 54] on link "Next »" at bounding box center [494, 53] width 33 height 17
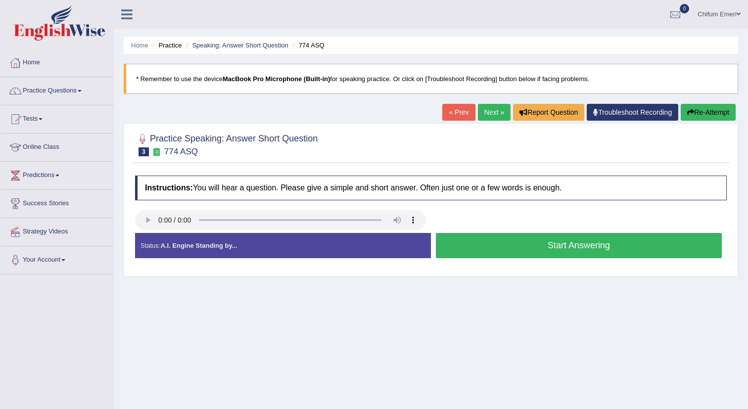
click at [486, 249] on button "Start Answering" at bounding box center [579, 245] width 286 height 25
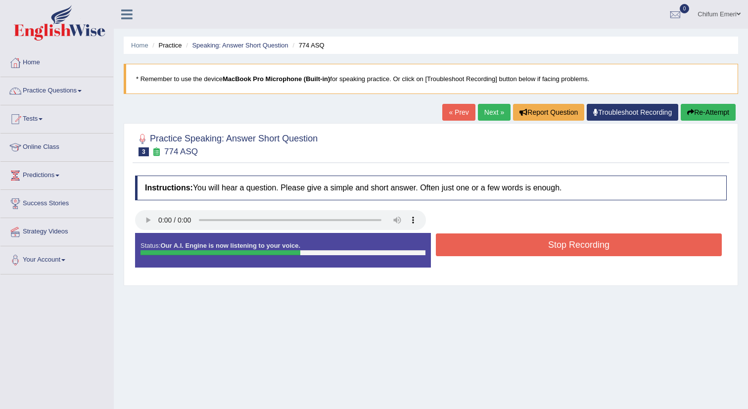
click at [486, 249] on button "Stop Recording" at bounding box center [579, 245] width 286 height 23
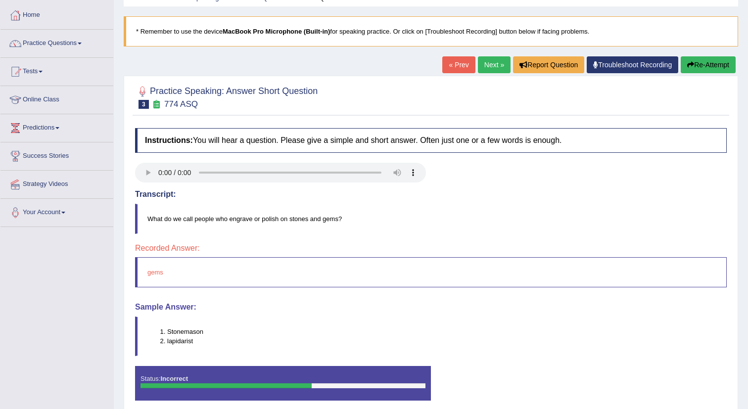
scroll to position [62, 0]
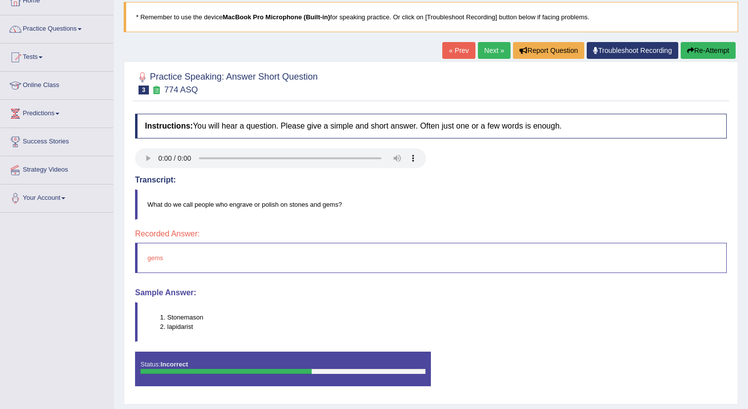
click at [688, 49] on icon "button" at bounding box center [691, 50] width 7 height 7
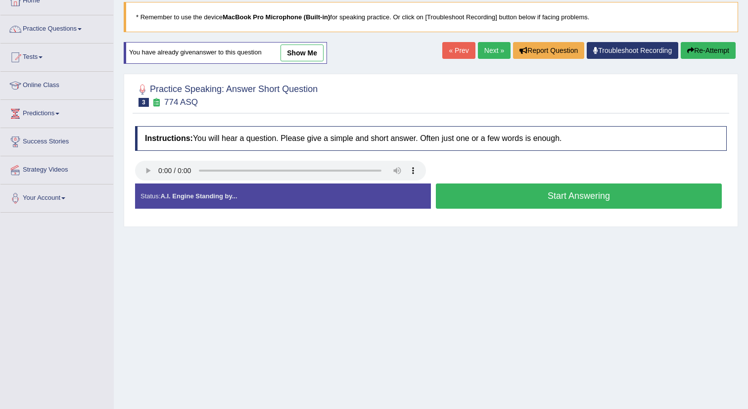
click at [548, 199] on button "Start Answering" at bounding box center [579, 196] width 286 height 25
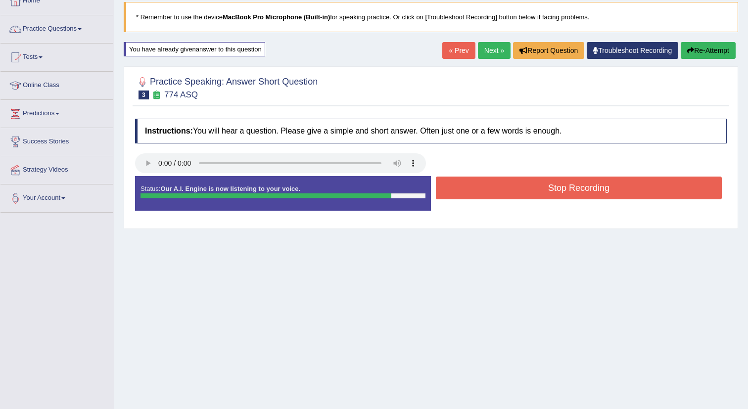
click at [619, 198] on button "Stop Recording" at bounding box center [579, 188] width 286 height 23
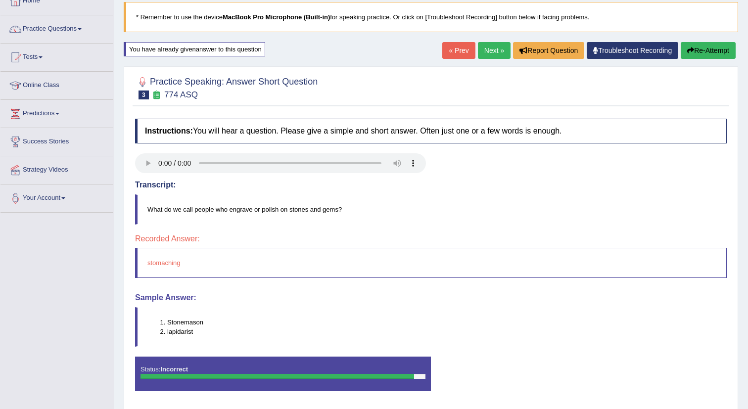
click at [486, 54] on link "Next »" at bounding box center [494, 50] width 33 height 17
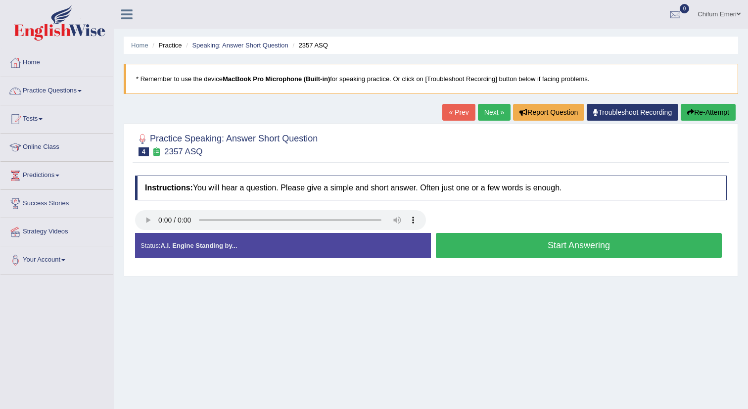
click at [533, 249] on button "Start Answering" at bounding box center [579, 245] width 286 height 25
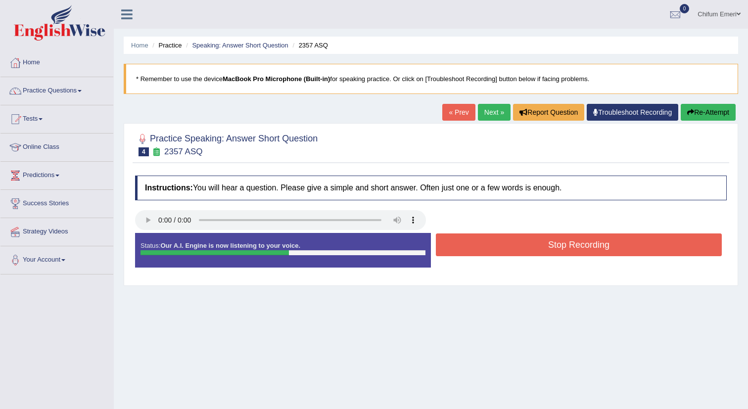
click at [534, 250] on button "Stop Recording" at bounding box center [579, 245] width 286 height 23
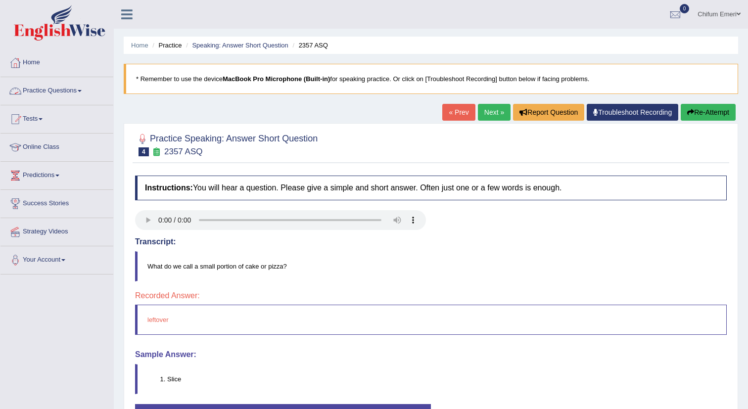
click at [75, 89] on link "Practice Questions" at bounding box center [56, 89] width 113 height 25
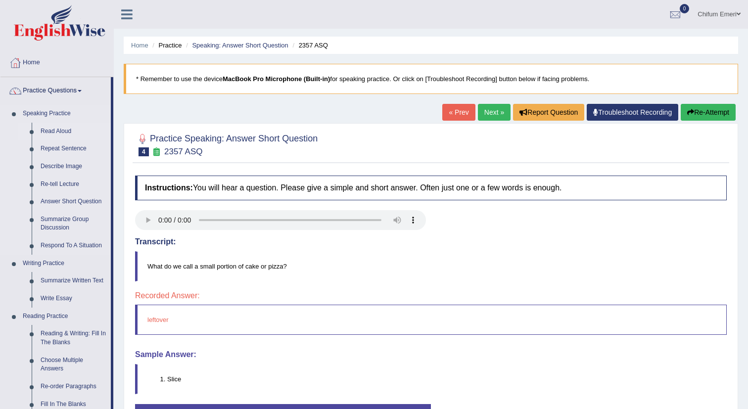
click at [69, 130] on link "Read Aloud" at bounding box center [73, 132] width 75 height 18
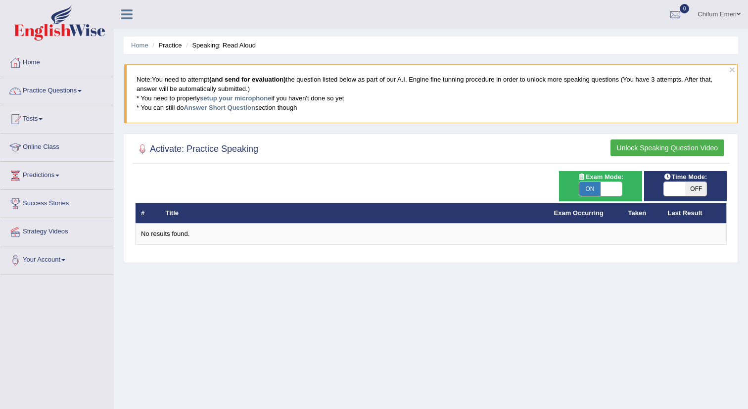
click at [610, 189] on span at bounding box center [611, 189] width 21 height 14
checkbox input "false"
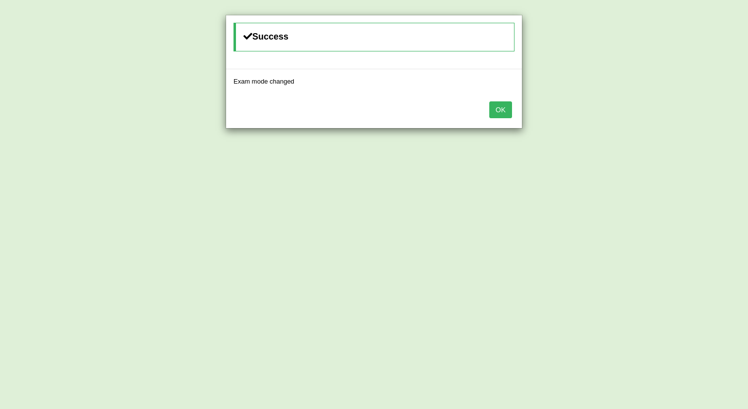
click at [499, 110] on button "OK" at bounding box center [501, 109] width 23 height 17
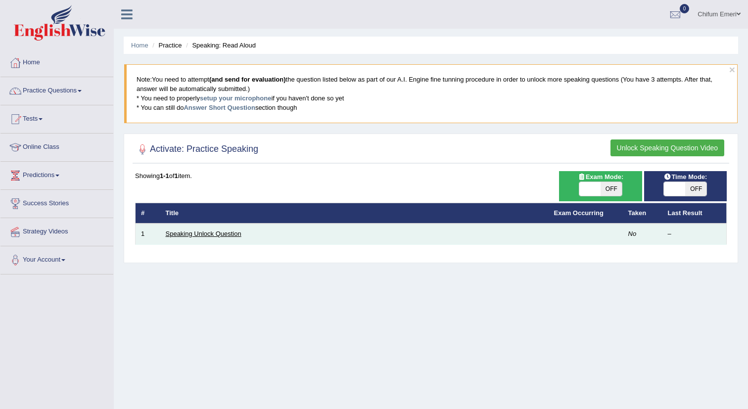
click at [181, 234] on link "Speaking Unlock Question" at bounding box center [204, 233] width 76 height 7
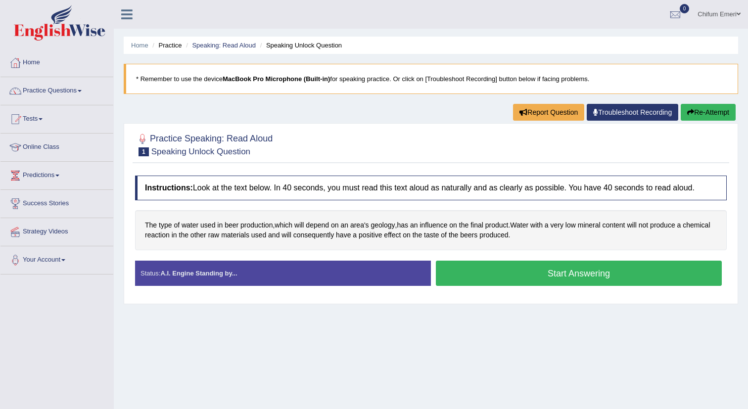
click at [566, 278] on button "Start Answering" at bounding box center [579, 273] width 286 height 25
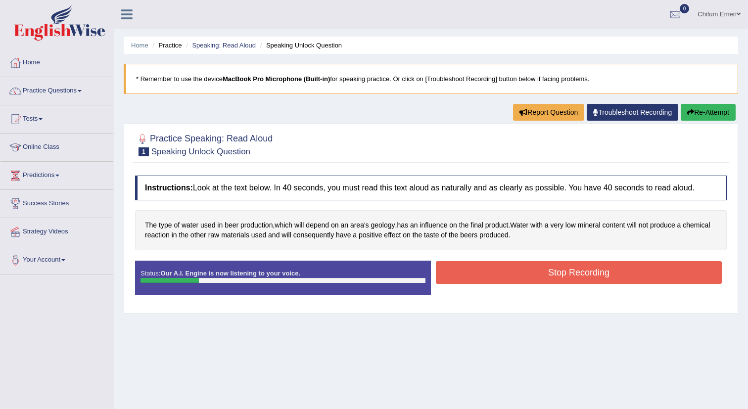
click at [700, 108] on button "Re-Attempt" at bounding box center [708, 112] width 55 height 17
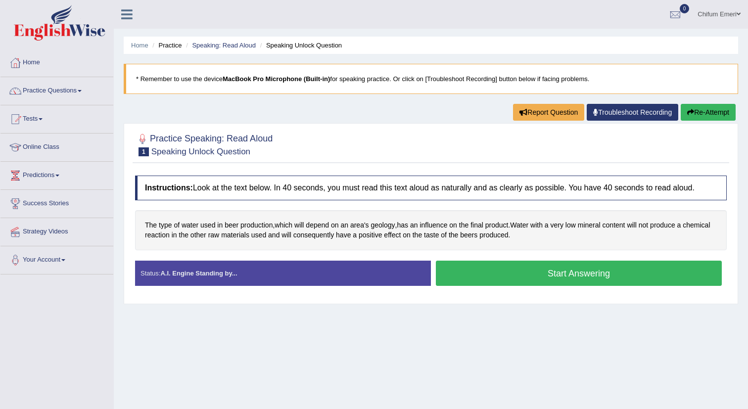
click at [583, 272] on button "Start Answering" at bounding box center [579, 273] width 286 height 25
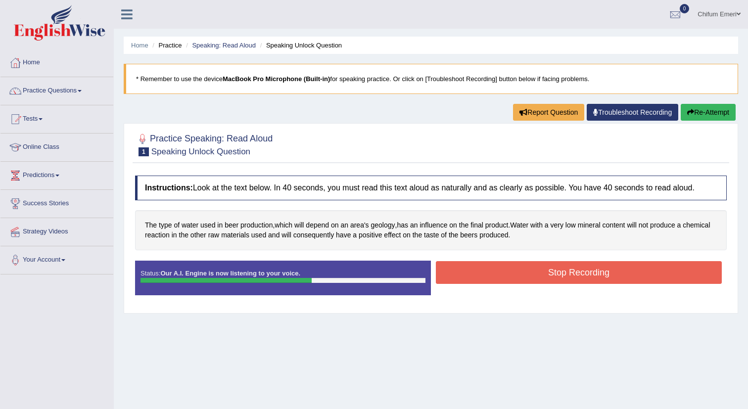
click at [583, 272] on button "Stop Recording" at bounding box center [579, 272] width 286 height 23
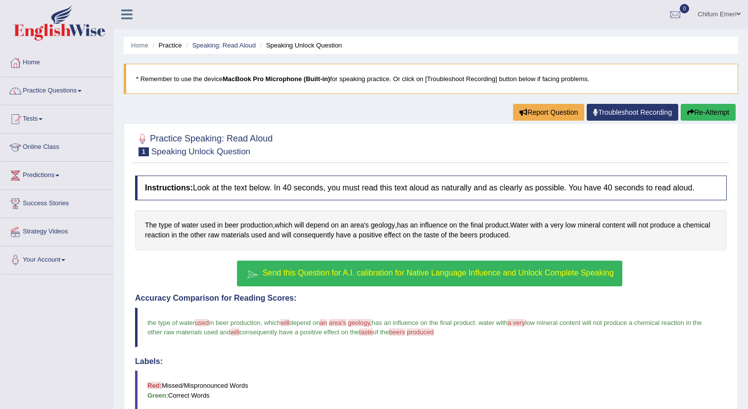
click at [706, 113] on button "Re-Attempt" at bounding box center [708, 112] width 55 height 17
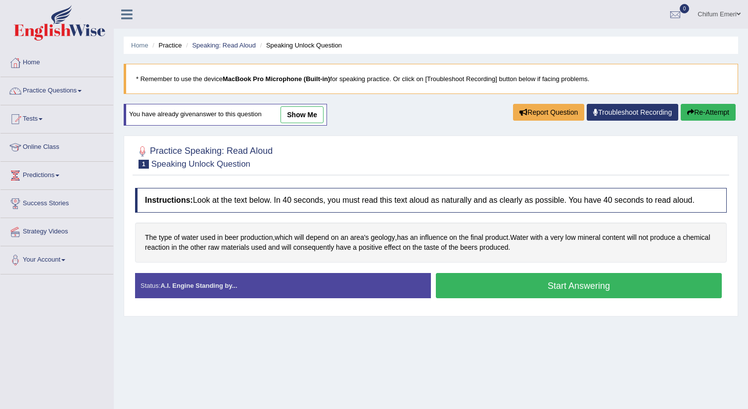
click at [593, 286] on button "Start Answering" at bounding box center [579, 285] width 286 height 25
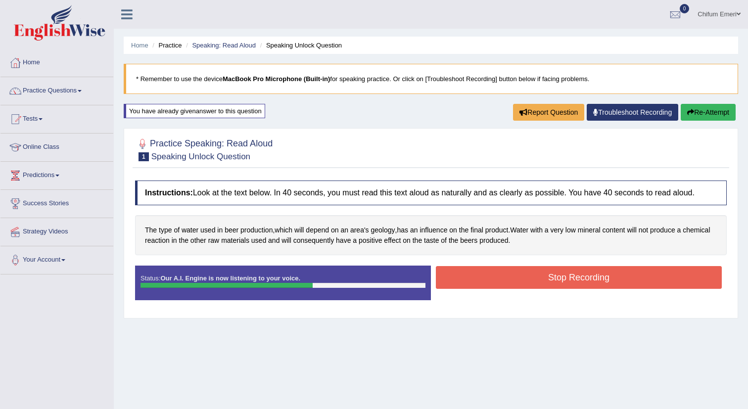
click at [592, 279] on button "Stop Recording" at bounding box center [579, 277] width 286 height 23
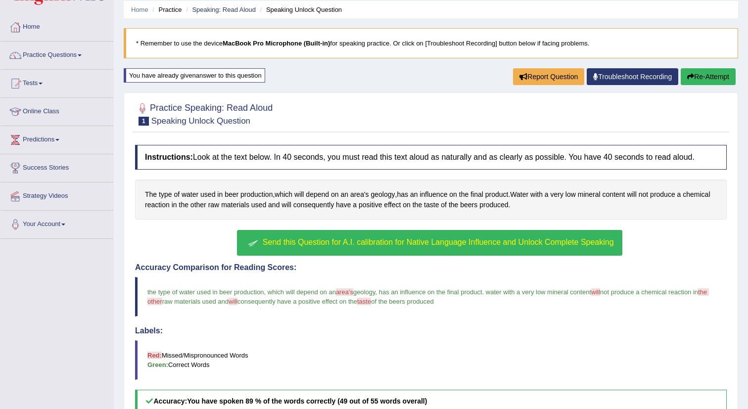
scroll to position [57, 0]
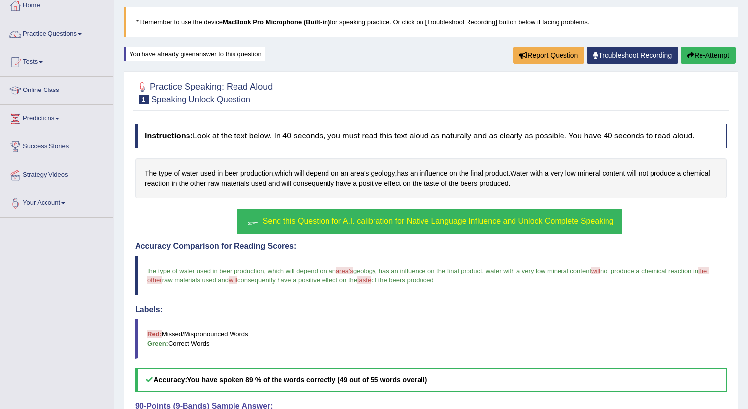
click at [696, 58] on button "Re-Attempt" at bounding box center [708, 55] width 55 height 17
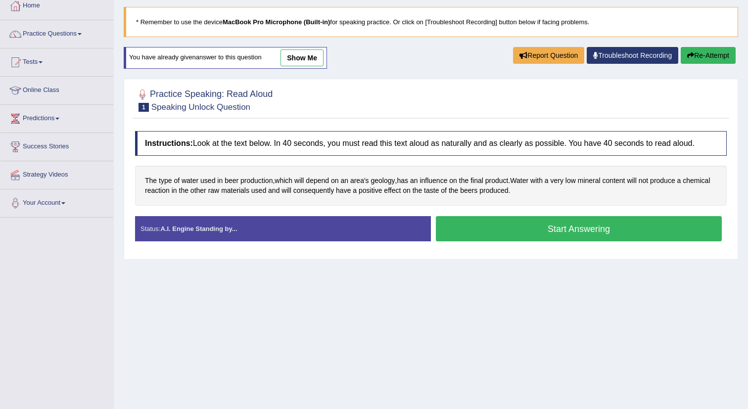
click at [589, 234] on button "Start Answering" at bounding box center [579, 228] width 286 height 25
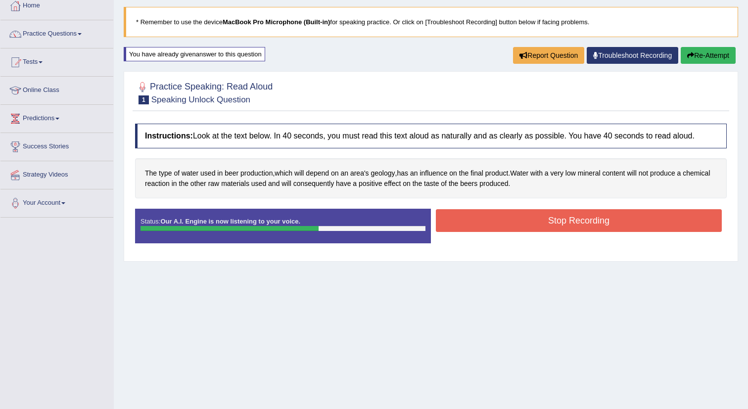
click at [583, 217] on button "Stop Recording" at bounding box center [579, 220] width 286 height 23
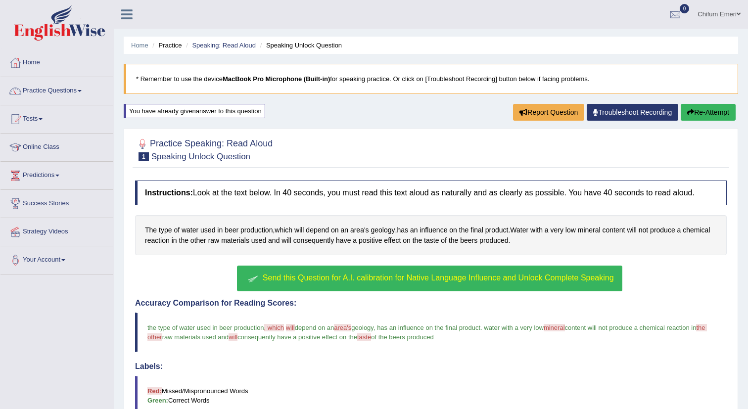
click at [697, 114] on button "Re-Attempt" at bounding box center [708, 112] width 55 height 17
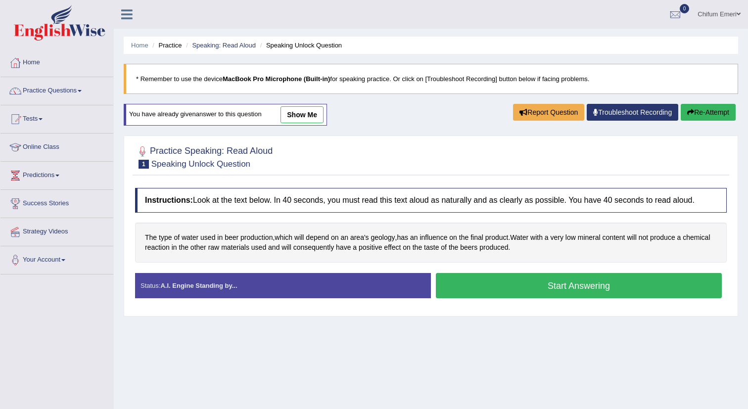
click at [581, 285] on button "Start Answering" at bounding box center [579, 285] width 286 height 25
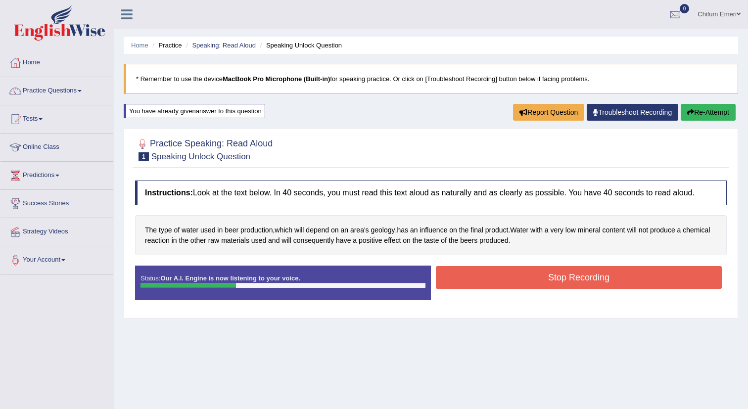
click at [705, 107] on button "Re-Attempt" at bounding box center [708, 112] width 55 height 17
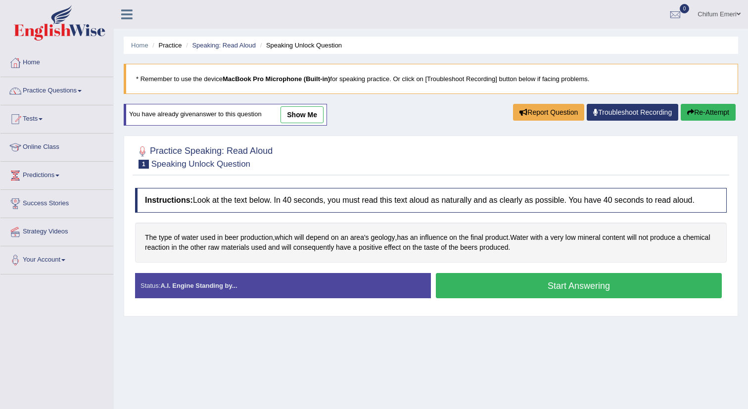
click at [594, 287] on button "Start Answering" at bounding box center [579, 285] width 286 height 25
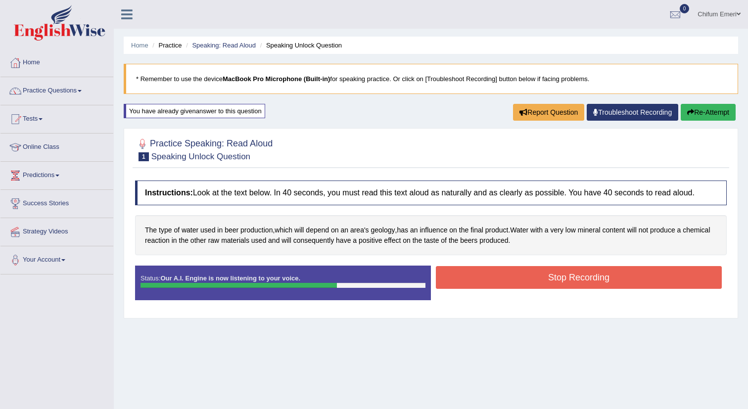
click at [594, 282] on button "Stop Recording" at bounding box center [579, 277] width 286 height 23
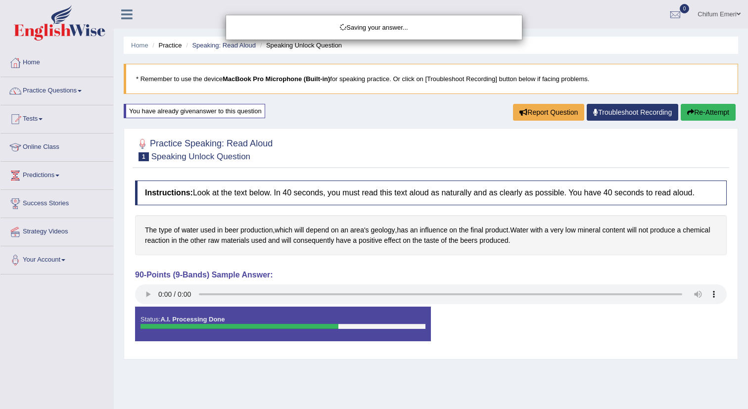
click at [146, 297] on div "Saving your answer..." at bounding box center [374, 204] width 748 height 409
click at [148, 292] on div "Saving your answer..." at bounding box center [374, 204] width 748 height 409
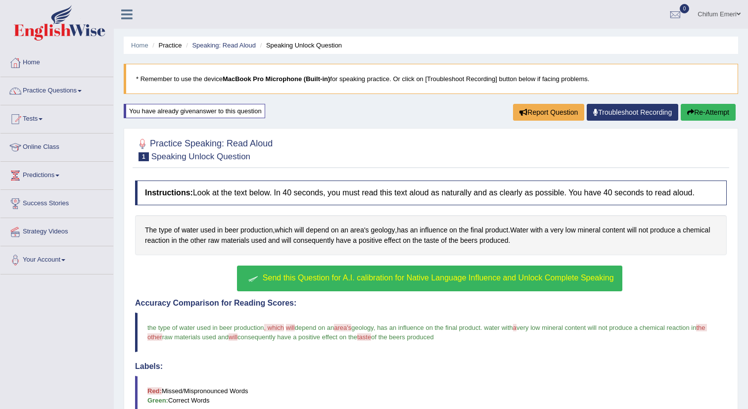
click at [710, 110] on button "Re-Attempt" at bounding box center [708, 112] width 55 height 17
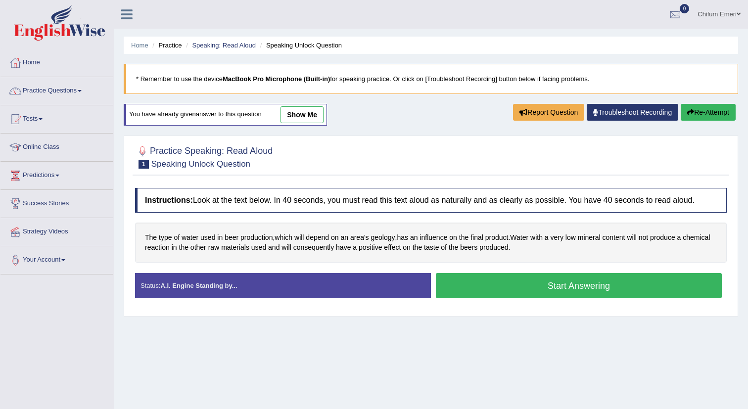
click at [548, 287] on button "Start Answering" at bounding box center [579, 285] width 286 height 25
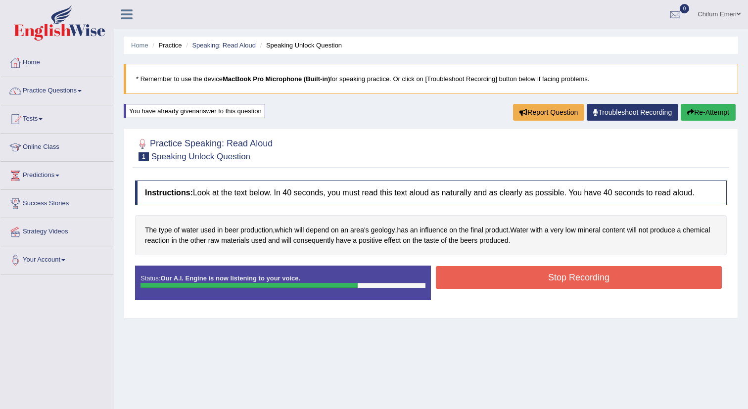
click at [547, 280] on button "Stop Recording" at bounding box center [579, 277] width 286 height 23
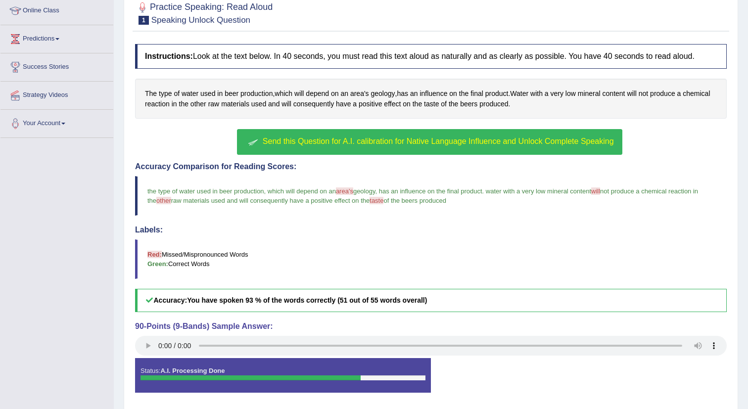
scroll to position [137, 0]
click at [384, 199] on span "taste" at bounding box center [377, 200] width 14 height 7
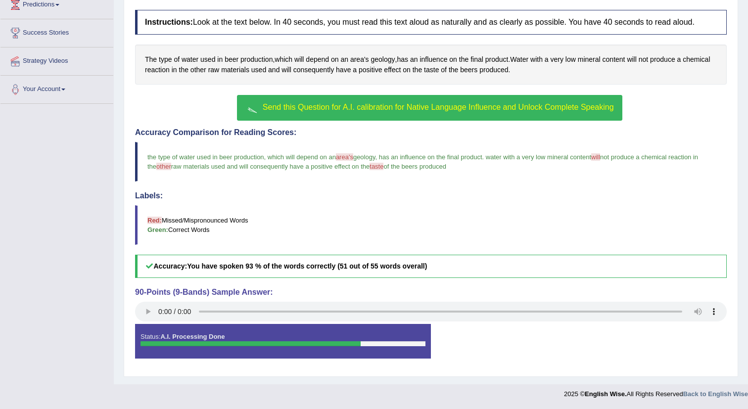
scroll to position [0, 0]
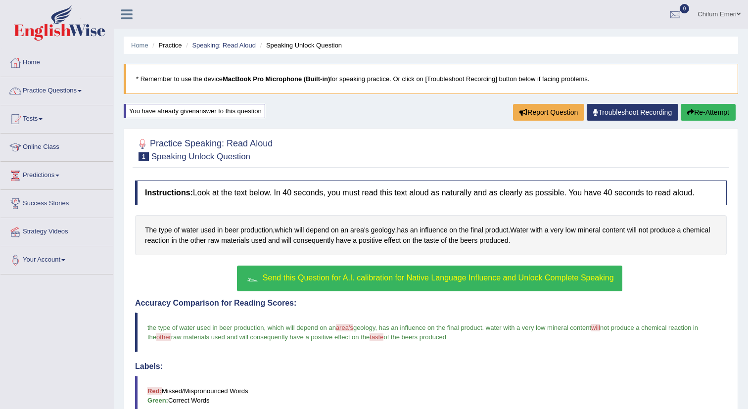
click at [714, 109] on button "Re-Attempt" at bounding box center [708, 112] width 55 height 17
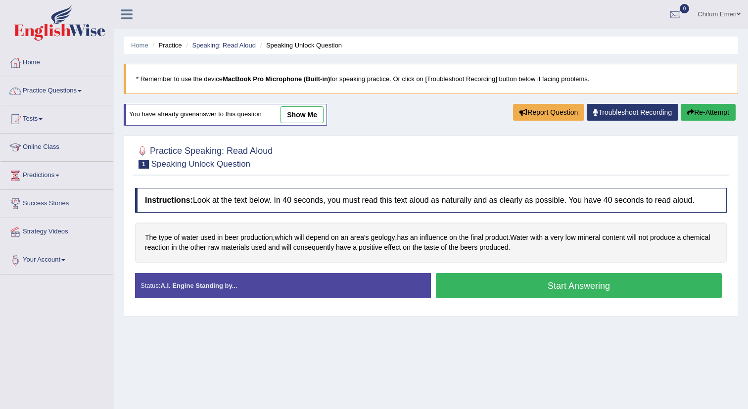
click at [531, 286] on button "Start Answering" at bounding box center [579, 285] width 286 height 25
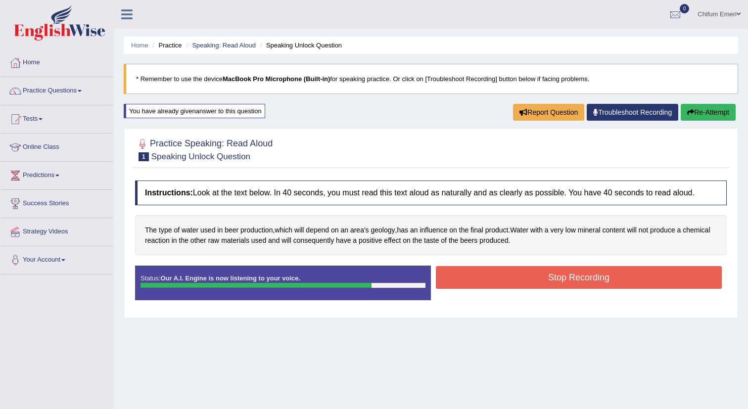
click at [532, 278] on button "Stop Recording" at bounding box center [579, 277] width 286 height 23
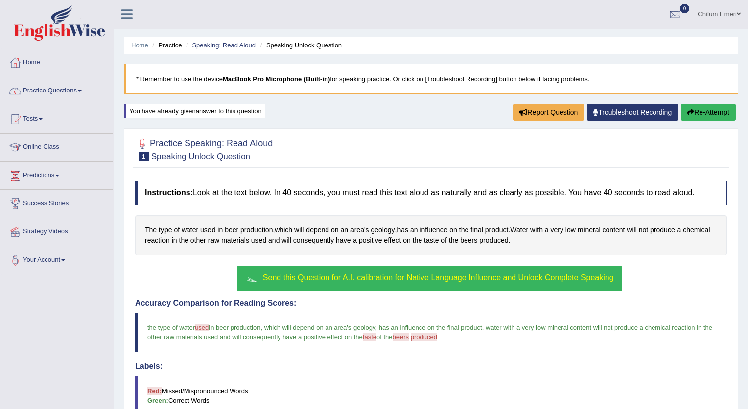
click at [707, 111] on button "Re-Attempt" at bounding box center [708, 112] width 55 height 17
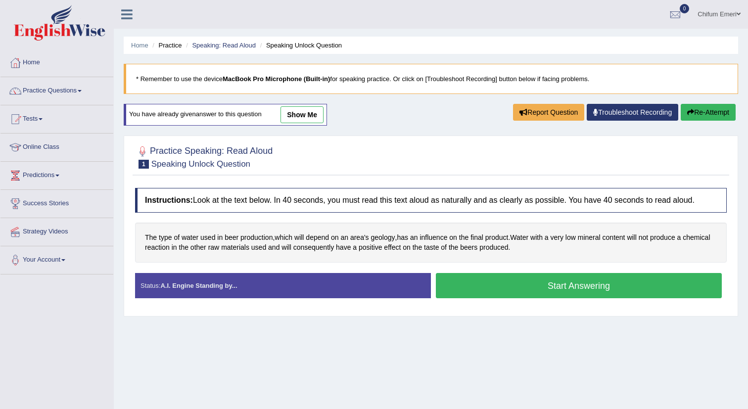
click at [513, 286] on button "Start Answering" at bounding box center [579, 285] width 286 height 25
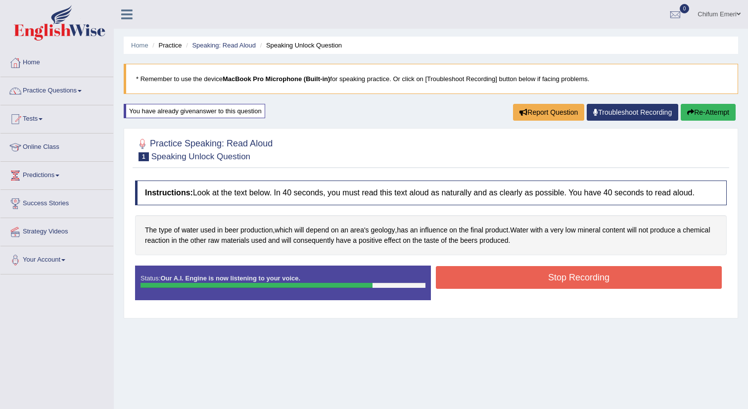
click at [514, 279] on button "Stop Recording" at bounding box center [579, 277] width 286 height 23
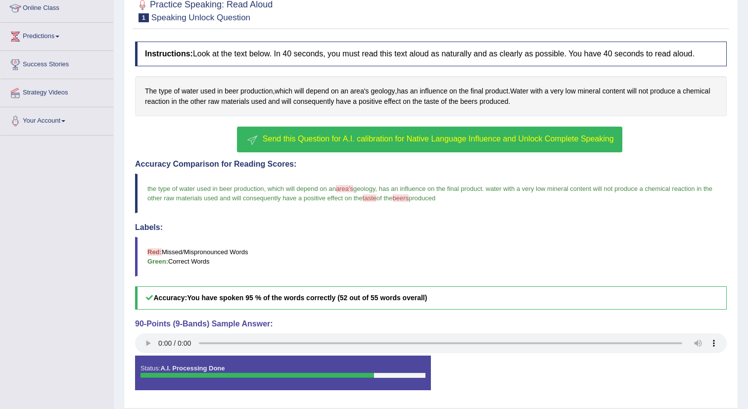
scroll to position [171, 0]
